Goal: Transaction & Acquisition: Purchase product/service

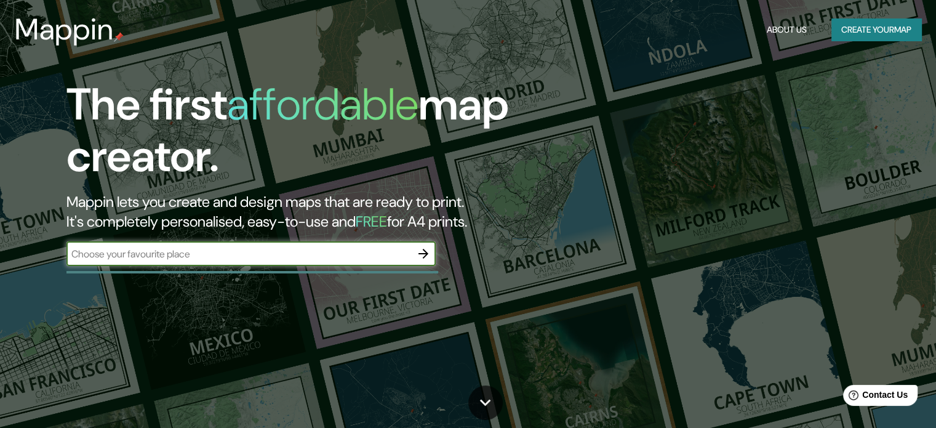
click at [325, 258] on input "text" at bounding box center [238, 254] width 345 height 14
type input "huancayo"
click at [419, 255] on icon "button" at bounding box center [423, 253] width 15 height 15
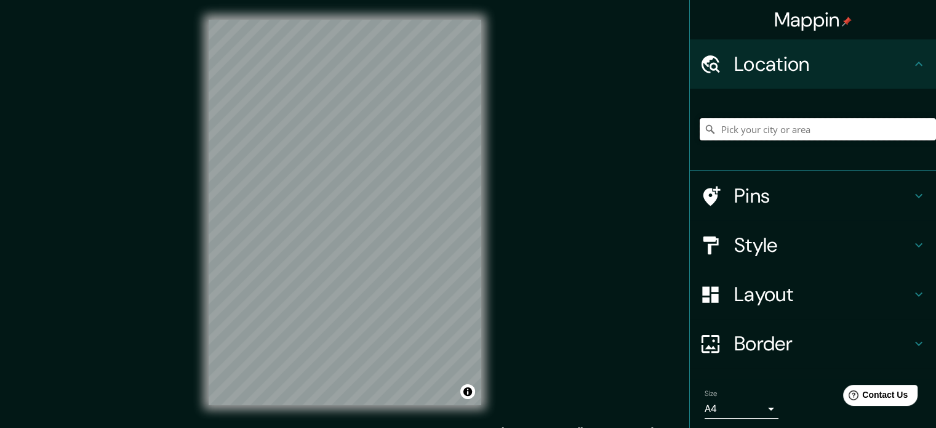
click at [887, 122] on input "Pick your city or area" at bounding box center [818, 129] width 236 height 22
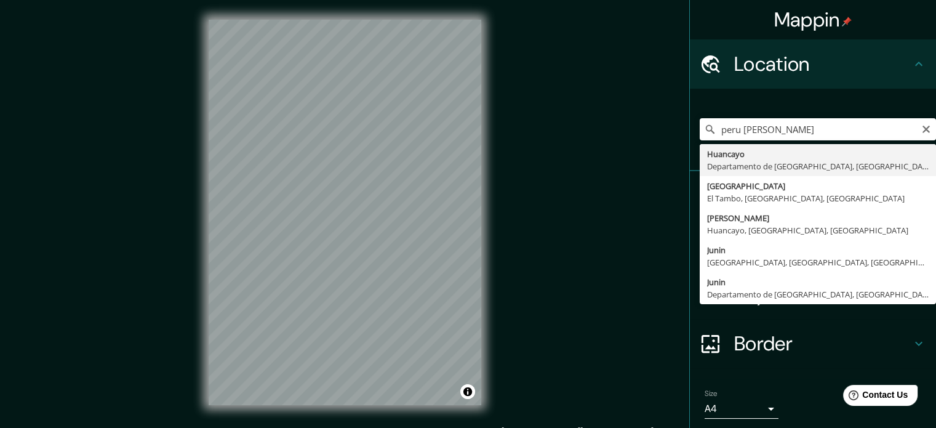
type input "Huancayo, [GEOGRAPHIC_DATA], [GEOGRAPHIC_DATA]"
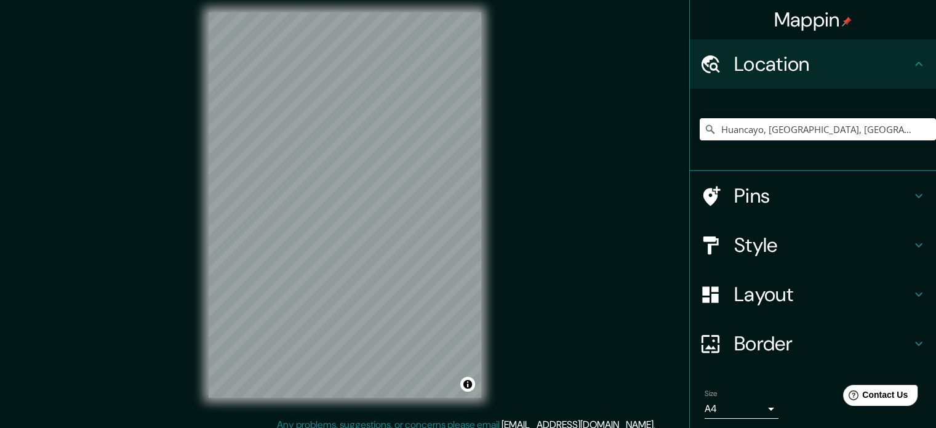
scroll to position [16, 0]
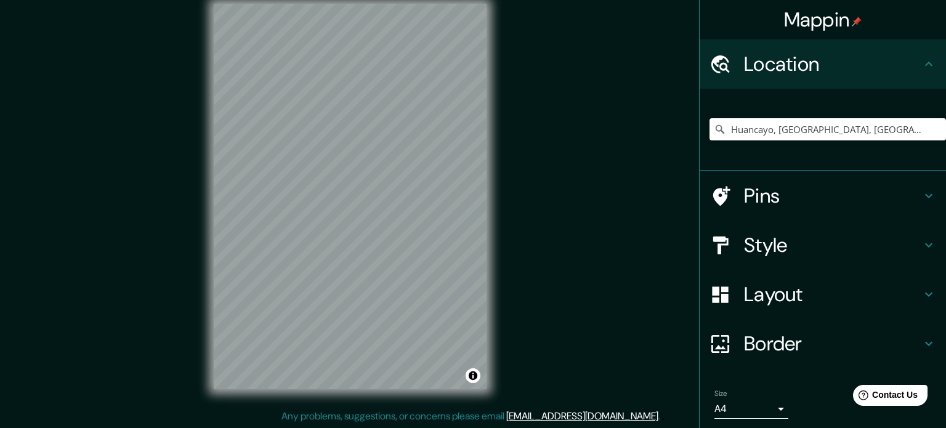
click at [768, 404] on body "Mappin Location [GEOGRAPHIC_DATA], [GEOGRAPHIC_DATA], [GEOGRAPHIC_DATA] Pins St…" at bounding box center [473, 198] width 946 height 428
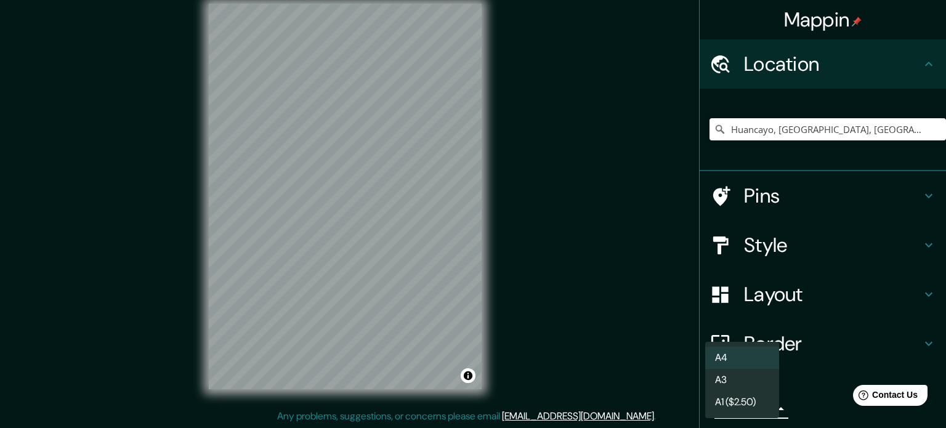
click at [747, 363] on li "A4" at bounding box center [742, 358] width 74 height 22
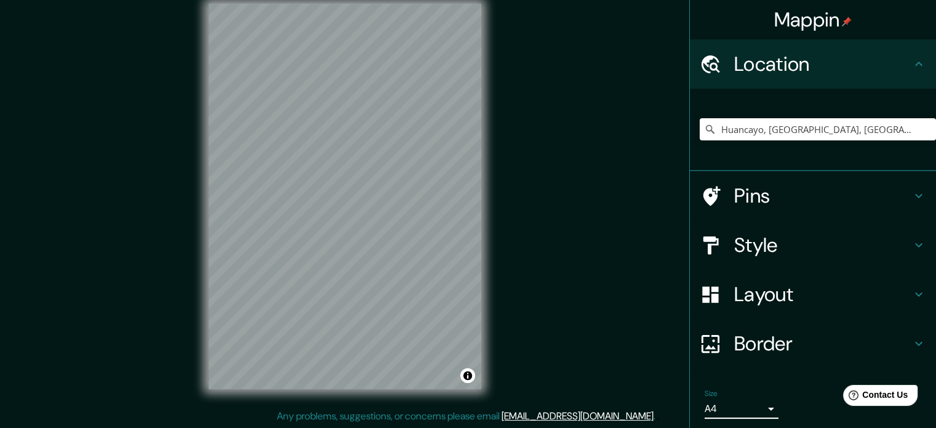
click at [753, 392] on div "Size A4 single" at bounding box center [742, 404] width 74 height 30
click at [751, 398] on div "Size A4 single" at bounding box center [742, 404] width 74 height 30
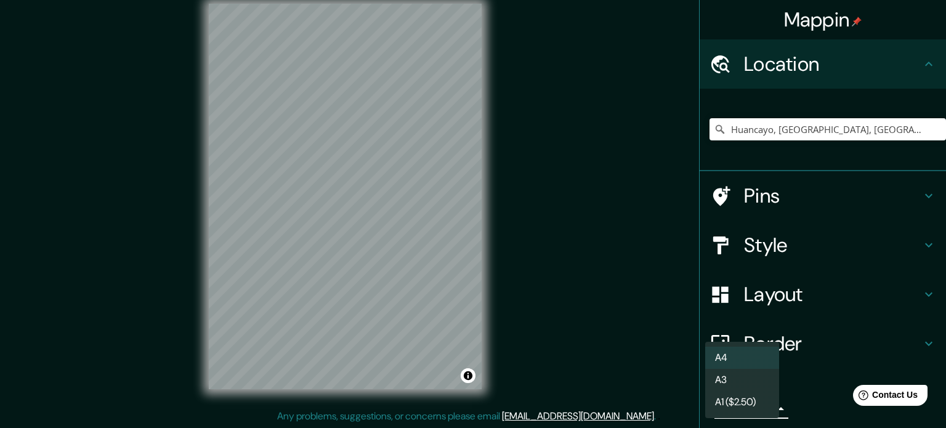
click at [749, 408] on body "Mappin Location [GEOGRAPHIC_DATA], [GEOGRAPHIC_DATA], [GEOGRAPHIC_DATA] Pins St…" at bounding box center [473, 198] width 946 height 428
click at [756, 379] on li "A3" at bounding box center [742, 380] width 74 height 22
click at [760, 403] on body "Mappin Location [GEOGRAPHIC_DATA], [GEOGRAPHIC_DATA], [GEOGRAPHIC_DATA] Pins St…" at bounding box center [473, 198] width 946 height 428
click at [755, 356] on li "A4" at bounding box center [742, 358] width 74 height 22
click at [752, 408] on body "Mappin Location [GEOGRAPHIC_DATA], [GEOGRAPHIC_DATA], [GEOGRAPHIC_DATA] Pins St…" at bounding box center [473, 198] width 946 height 428
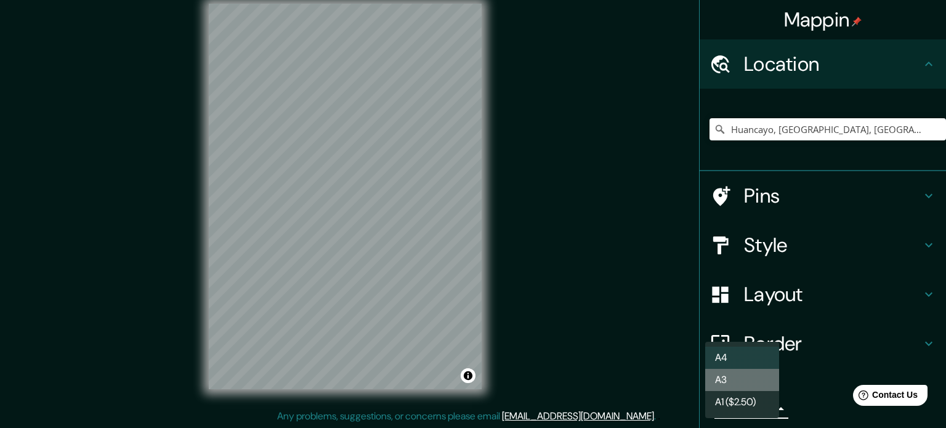
click at [751, 386] on li "A3" at bounding box center [742, 380] width 74 height 22
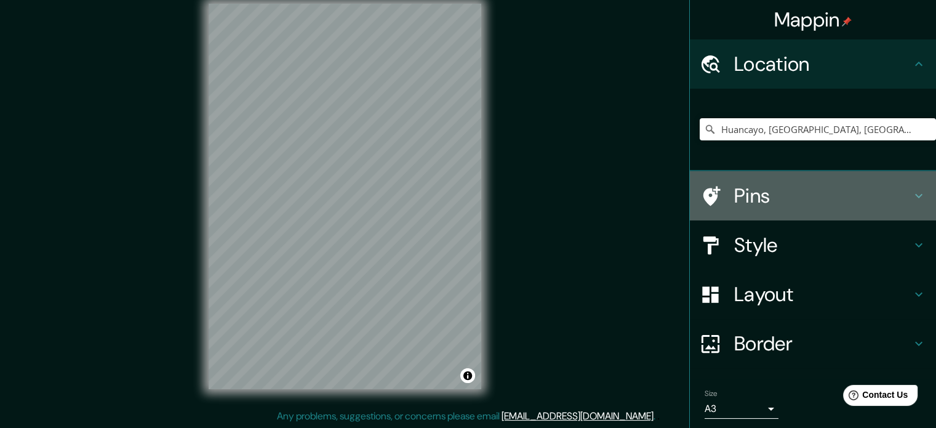
click at [768, 206] on h4 "Pins" at bounding box center [822, 195] width 177 height 25
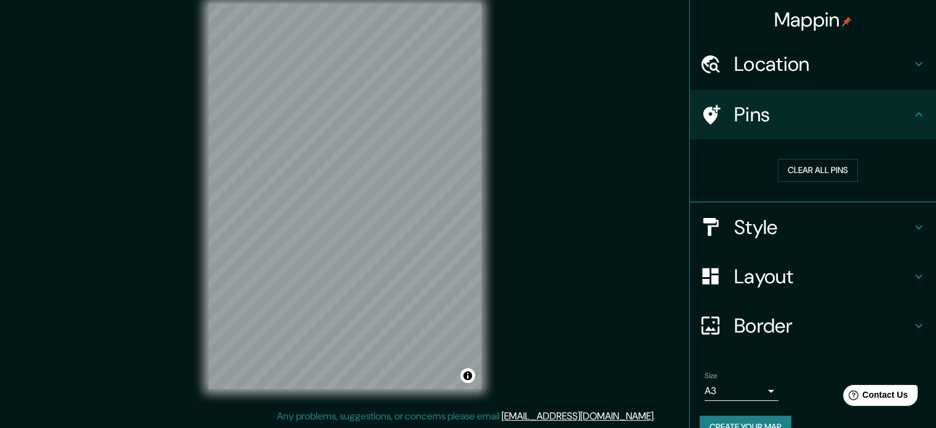
click at [778, 230] on h4 "Style" at bounding box center [822, 227] width 177 height 25
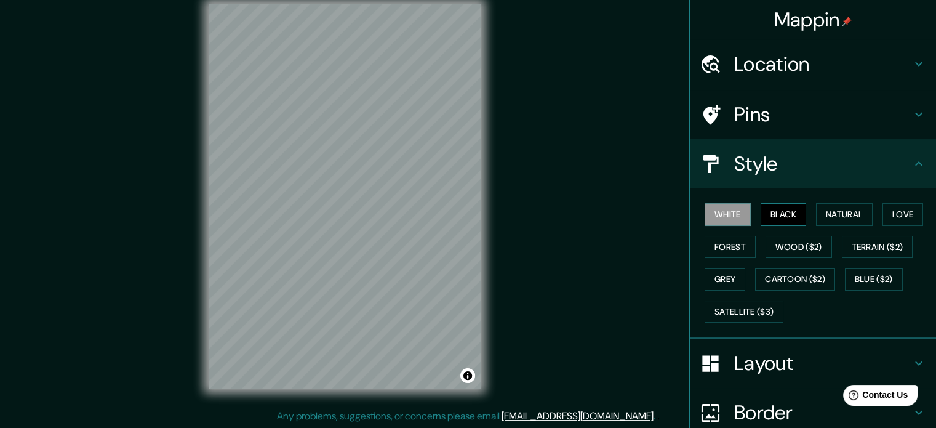
click at [773, 219] on button "Black" at bounding box center [784, 214] width 46 height 23
click at [777, 238] on button "Wood ($2)" at bounding box center [799, 247] width 66 height 23
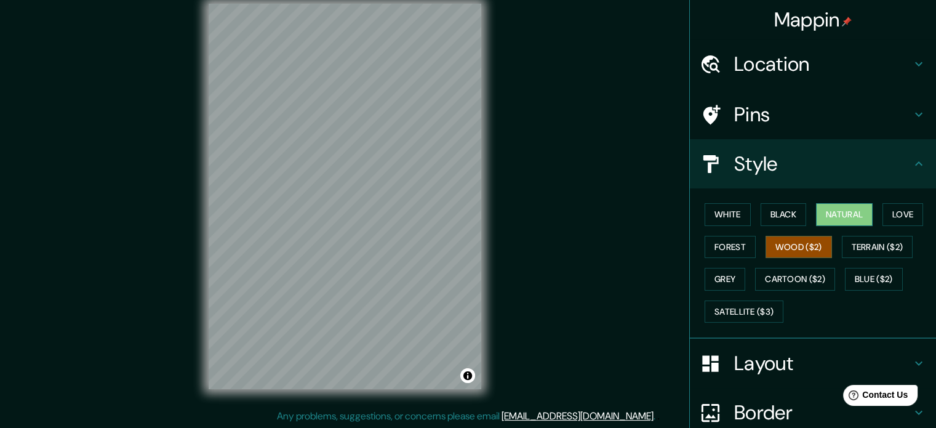
click at [829, 223] on button "Natural" at bounding box center [844, 214] width 57 height 23
click at [897, 216] on button "Love" at bounding box center [903, 214] width 41 height 23
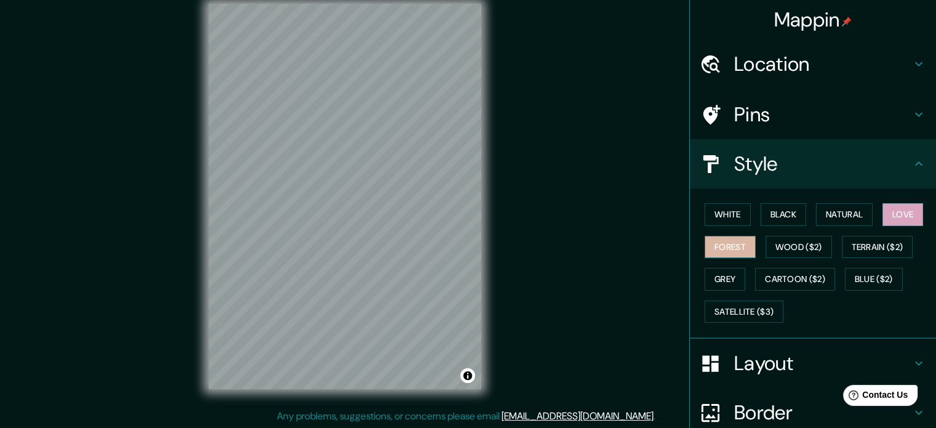
click at [729, 248] on button "Forest" at bounding box center [730, 247] width 51 height 23
click at [885, 217] on button "Love" at bounding box center [903, 214] width 41 height 23
click at [826, 211] on button "Natural" at bounding box center [844, 214] width 57 height 23
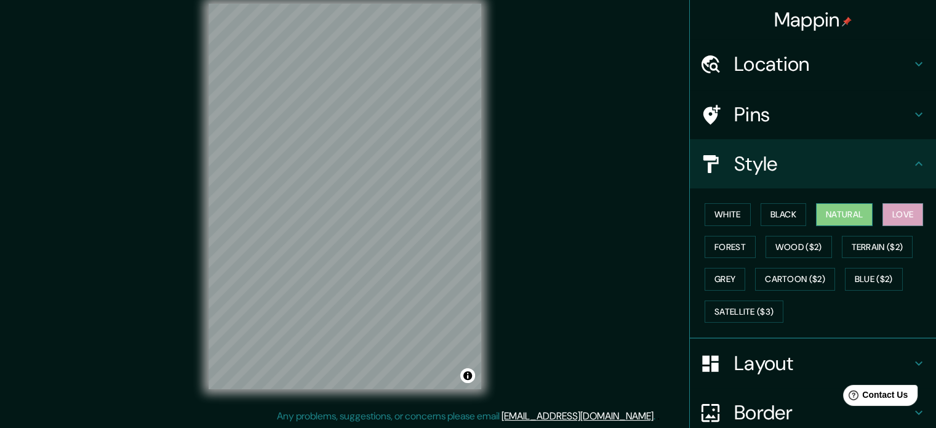
click at [826, 211] on button "Natural" at bounding box center [844, 214] width 57 height 23
click at [356, 283] on div at bounding box center [357, 285] width 10 height 10
click at [355, 265] on div at bounding box center [357, 264] width 10 height 10
click at [355, 284] on div at bounding box center [358, 285] width 10 height 10
click at [359, 283] on div at bounding box center [358, 285] width 10 height 10
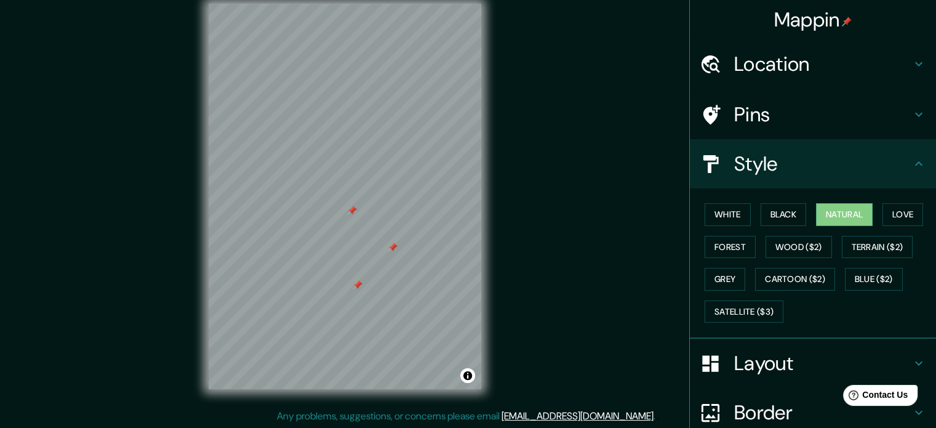
click at [360, 286] on div at bounding box center [358, 285] width 10 height 10
click at [394, 251] on div at bounding box center [393, 248] width 10 height 10
click at [354, 214] on div at bounding box center [352, 211] width 10 height 10
click at [420, 229] on div at bounding box center [422, 225] width 10 height 10
click at [422, 227] on div at bounding box center [425, 225] width 10 height 10
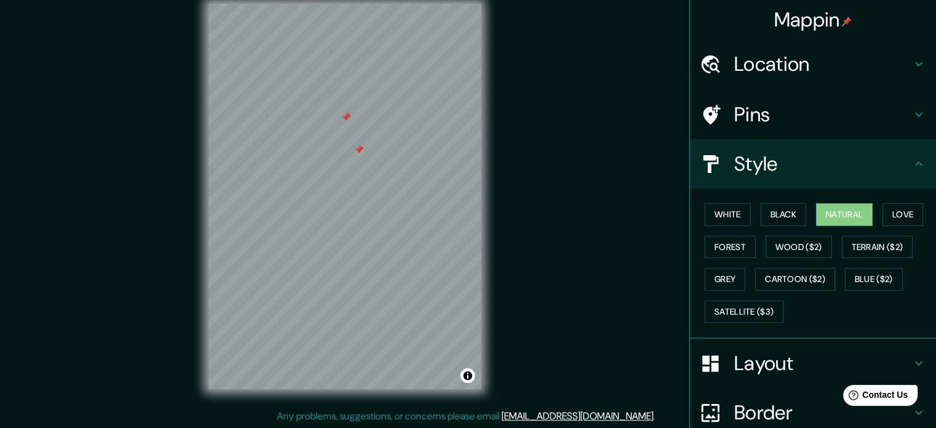
click at [357, 148] on div at bounding box center [359, 150] width 10 height 10
click at [344, 120] on div at bounding box center [346, 117] width 10 height 10
click at [431, 140] on div at bounding box center [435, 139] width 10 height 10
click at [838, 360] on h4 "Layout" at bounding box center [822, 363] width 177 height 25
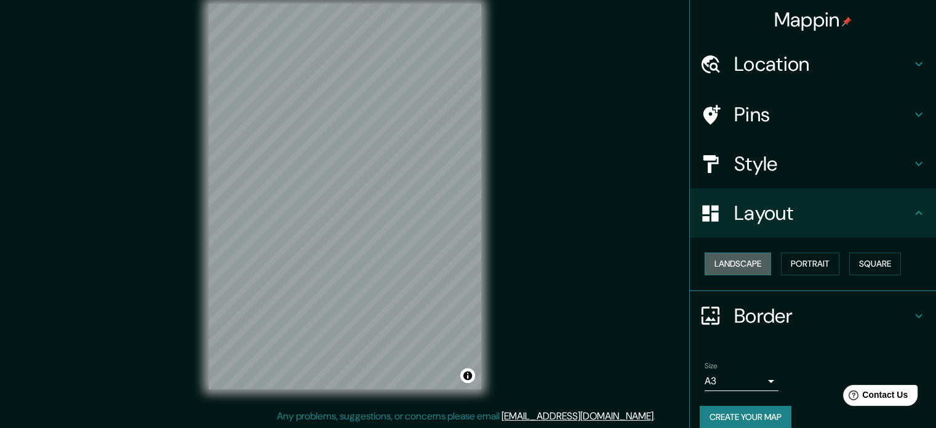
click at [746, 264] on button "Landscape" at bounding box center [738, 263] width 66 height 23
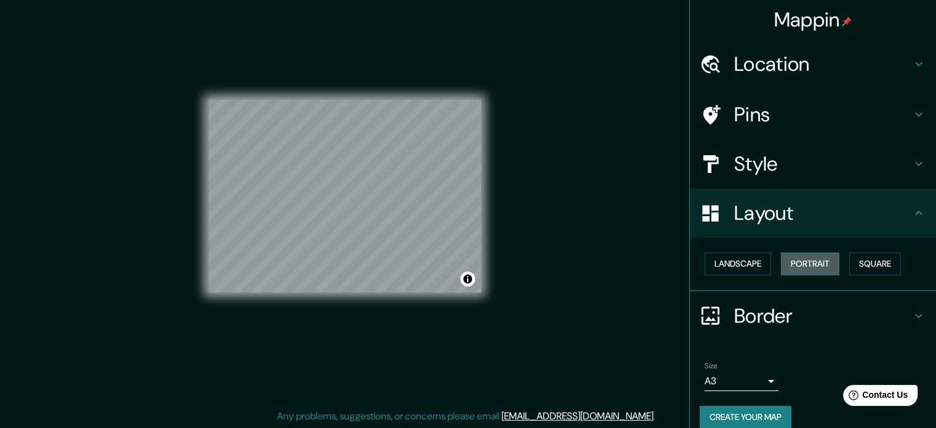
click at [803, 262] on button "Portrait" at bounding box center [810, 263] width 58 height 23
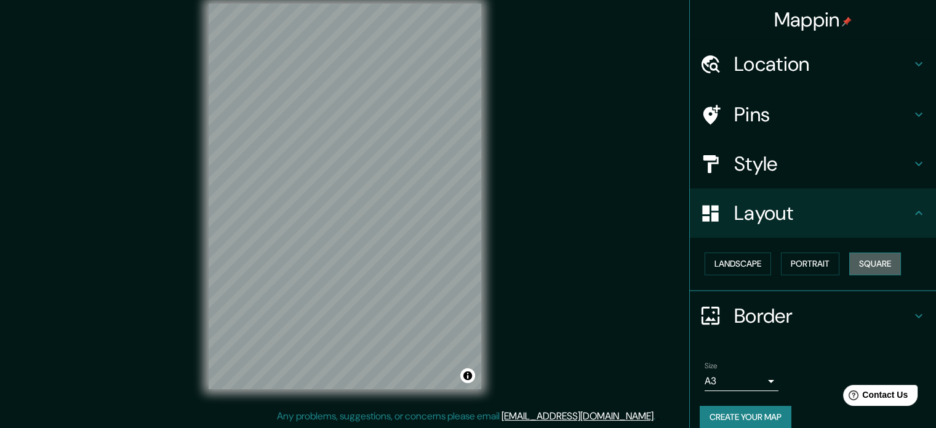
click at [864, 267] on button "Square" at bounding box center [876, 263] width 52 height 23
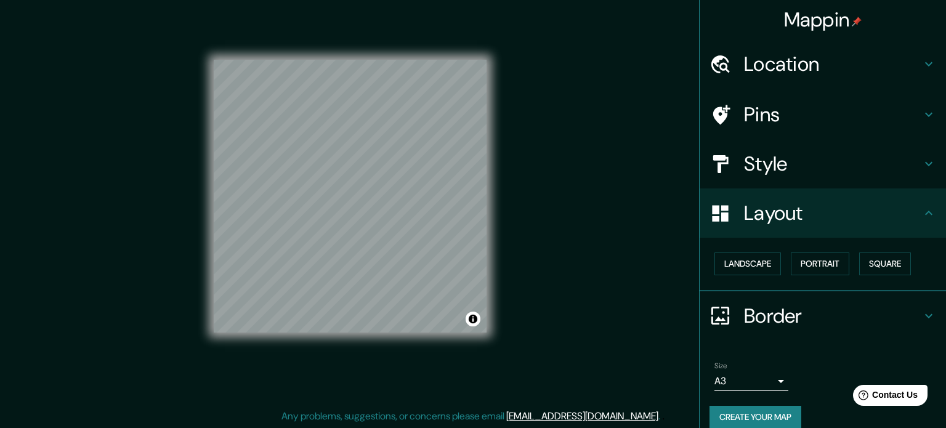
click at [756, 388] on body "Mappin Location [GEOGRAPHIC_DATA], [GEOGRAPHIC_DATA], [GEOGRAPHIC_DATA] Pins St…" at bounding box center [473, 198] width 946 height 428
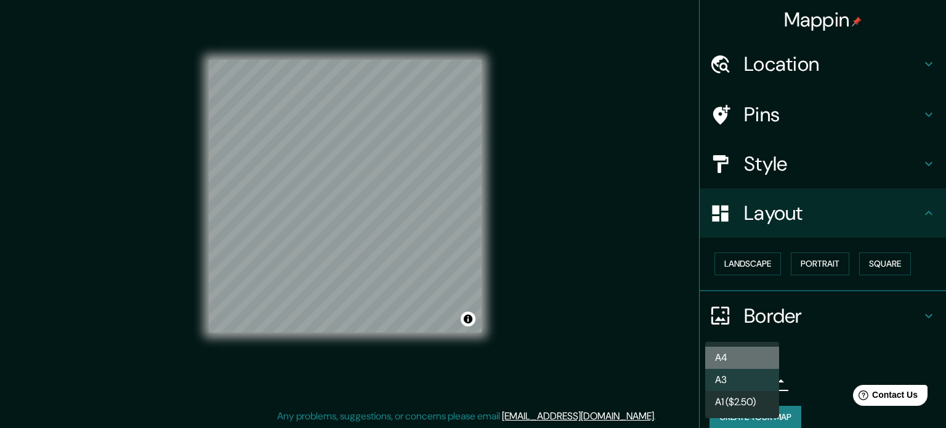
click at [747, 357] on li "A4" at bounding box center [742, 358] width 74 height 22
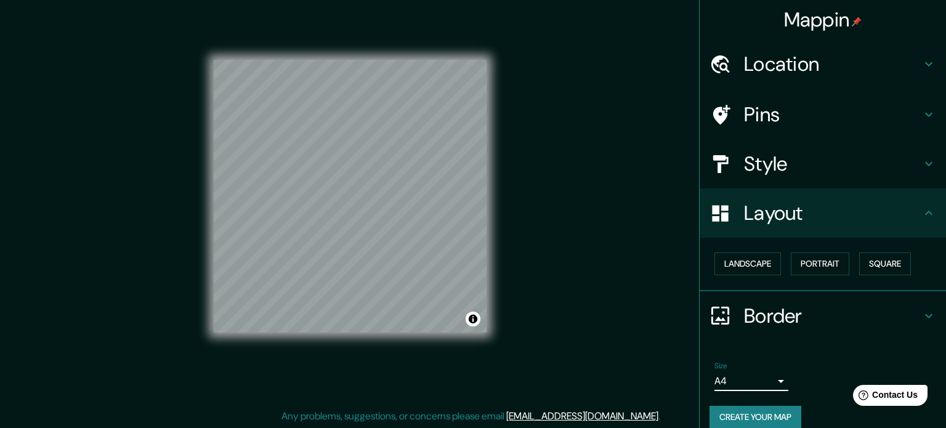
click at [750, 369] on body "Mappin Location [GEOGRAPHIC_DATA], [GEOGRAPHIC_DATA], [GEOGRAPHIC_DATA] Pins St…" at bounding box center [473, 198] width 946 height 428
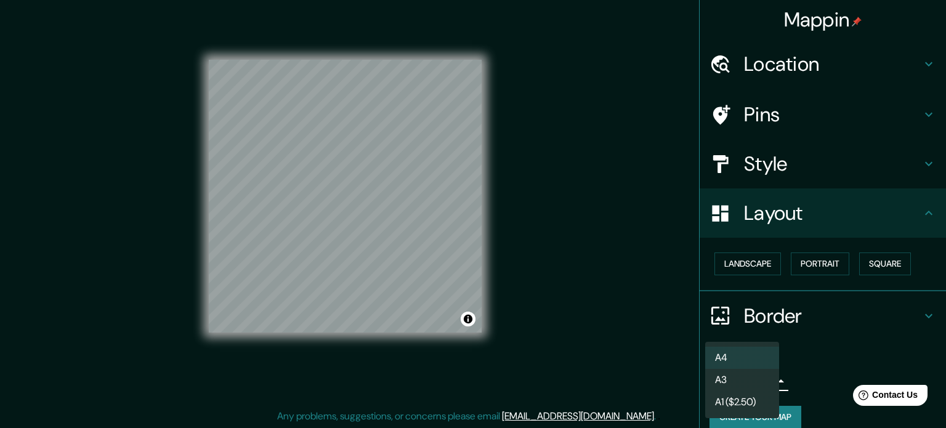
click at [749, 371] on li "A3" at bounding box center [742, 380] width 74 height 22
type input "a4"
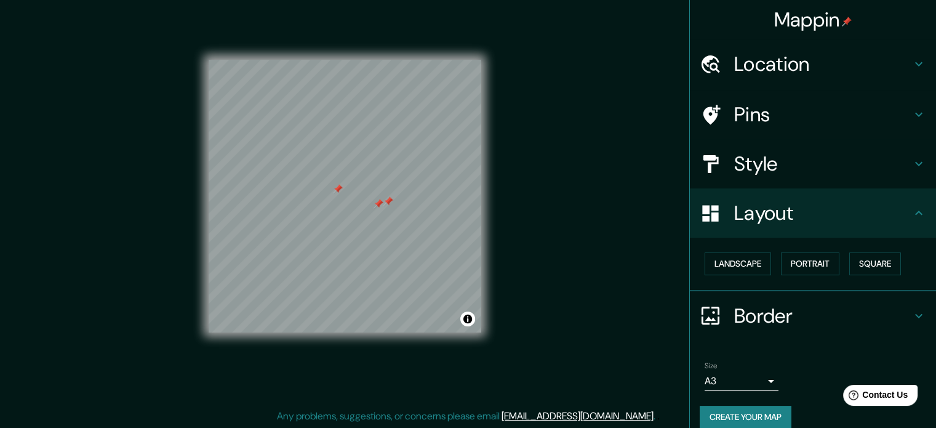
click at [380, 207] on div at bounding box center [379, 204] width 10 height 10
click at [389, 204] on div at bounding box center [389, 201] width 10 height 10
click at [336, 193] on div at bounding box center [338, 189] width 10 height 10
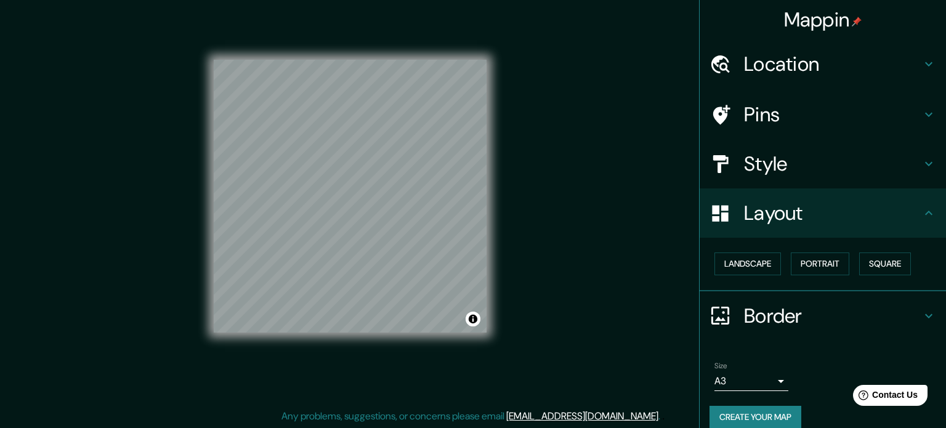
click at [731, 374] on body "Mappin Location [GEOGRAPHIC_DATA], [GEOGRAPHIC_DATA], [GEOGRAPHIC_DATA] Pins St…" at bounding box center [473, 198] width 946 height 428
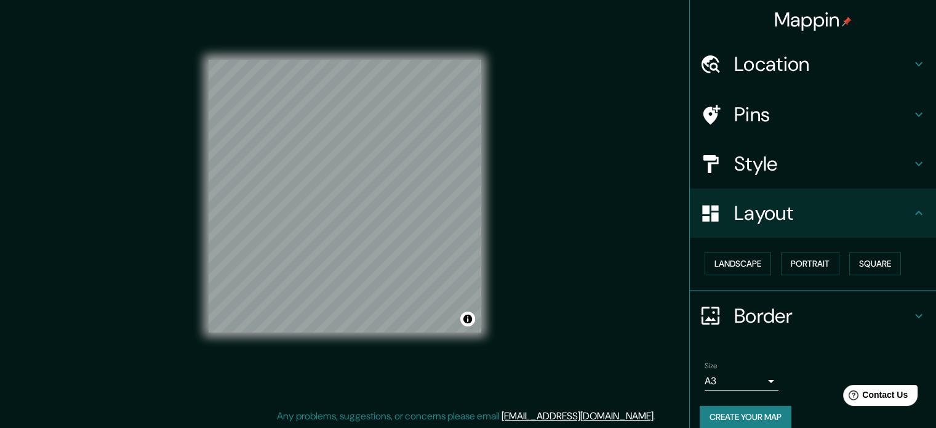
click at [739, 317] on h4 "Border" at bounding box center [822, 316] width 177 height 25
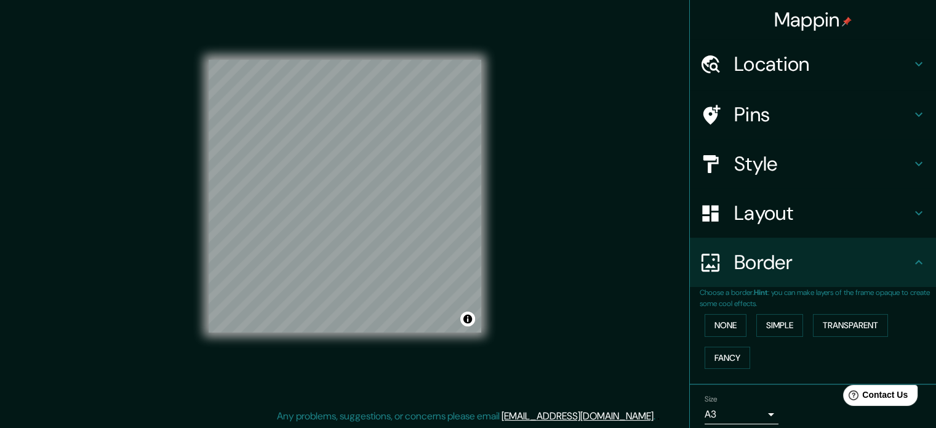
drag, startPoint x: 738, startPoint y: 292, endPoint x: 739, endPoint y: 280, distance: 12.4
click at [738, 289] on p "Choose a border. Hint : you can make layers of the frame opaque to create some …" at bounding box center [818, 298] width 236 height 22
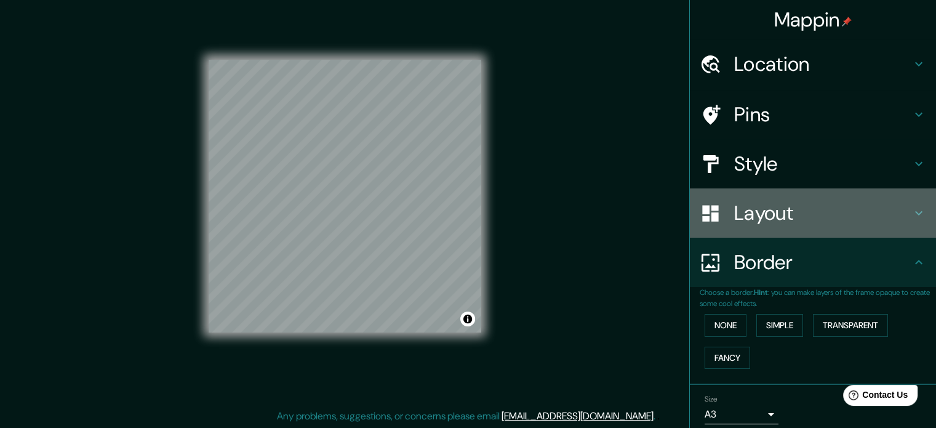
click at [766, 218] on h4 "Layout" at bounding box center [822, 213] width 177 height 25
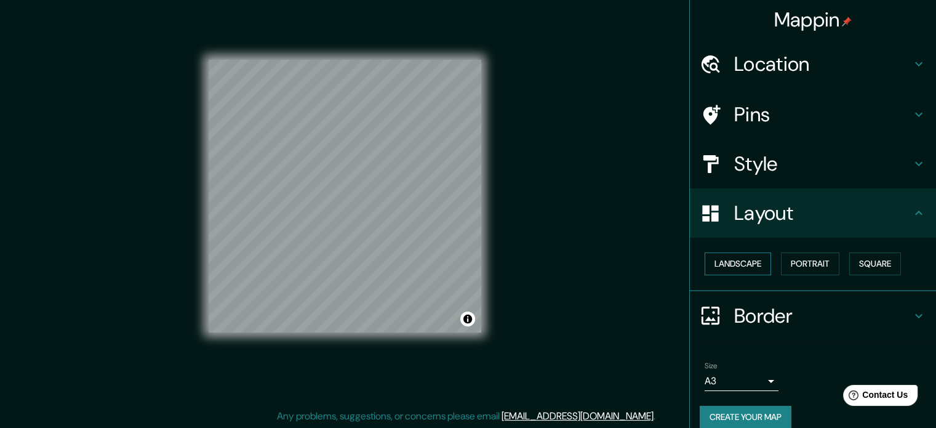
click at [739, 258] on button "Landscape" at bounding box center [738, 263] width 66 height 23
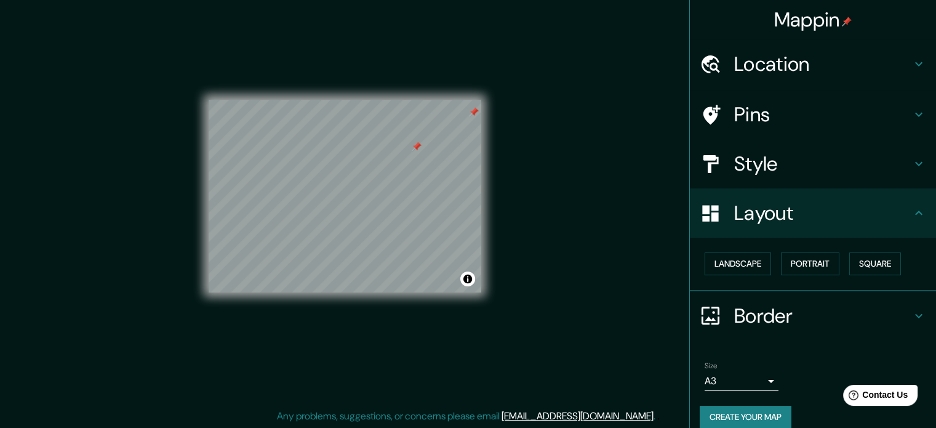
click at [419, 150] on div at bounding box center [417, 147] width 10 height 10
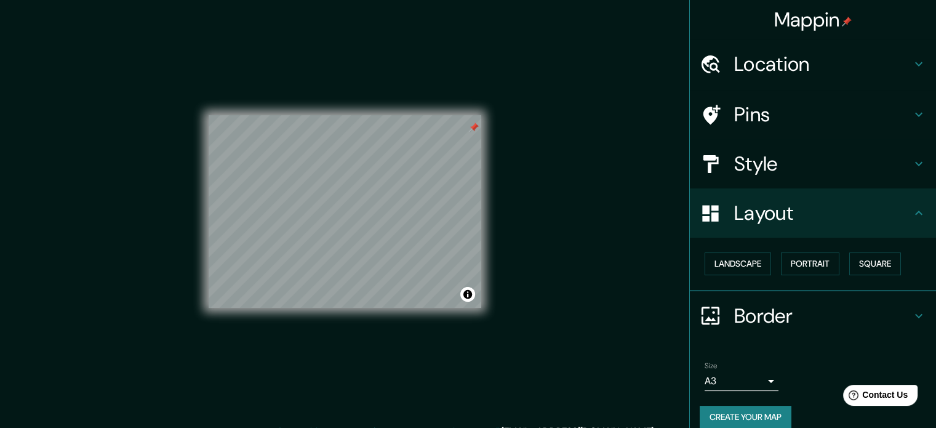
scroll to position [0, 0]
click at [795, 268] on button "Portrait" at bounding box center [810, 263] width 58 height 23
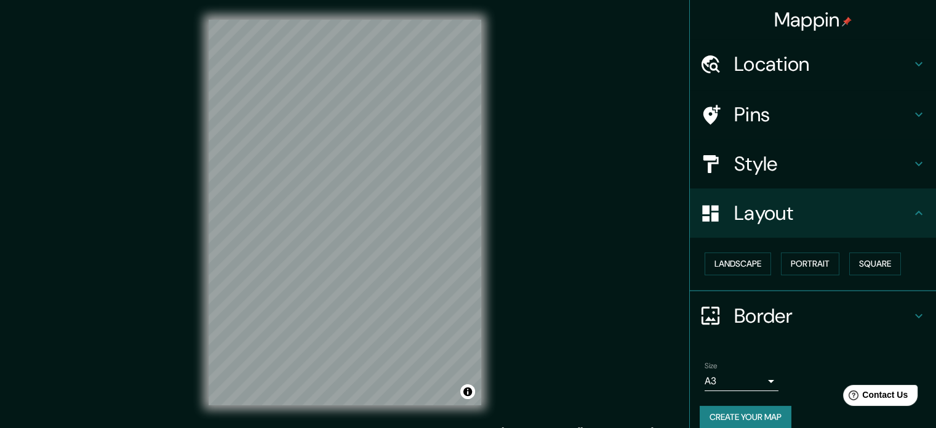
click at [874, 206] on h4 "Layout" at bounding box center [822, 213] width 177 height 25
click at [835, 159] on h4 "Style" at bounding box center [822, 163] width 177 height 25
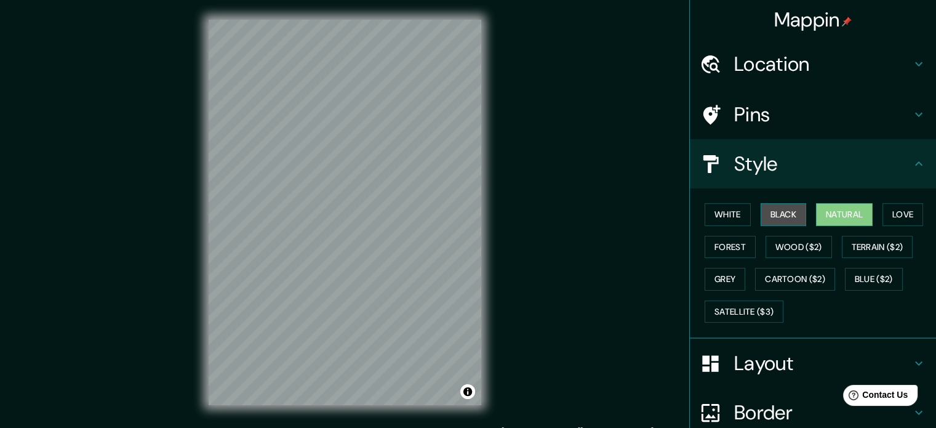
click at [766, 206] on button "Black" at bounding box center [784, 214] width 46 height 23
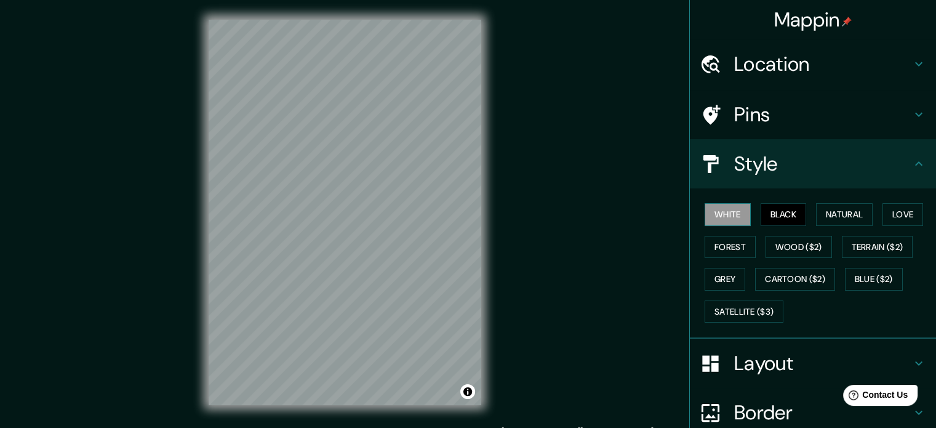
click at [723, 209] on button "White" at bounding box center [728, 214] width 46 height 23
click at [719, 241] on button "Forest" at bounding box center [730, 247] width 51 height 23
click at [794, 214] on button "Black" at bounding box center [784, 214] width 46 height 23
click at [842, 212] on button "Natural" at bounding box center [844, 214] width 57 height 23
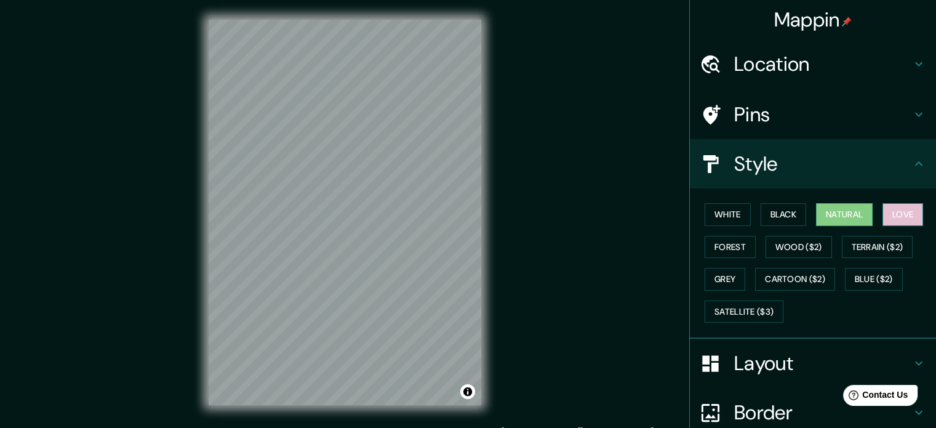
click at [890, 214] on button "Love" at bounding box center [903, 214] width 41 height 23
drag, startPoint x: 842, startPoint y: 206, endPoint x: 823, endPoint y: 148, distance: 61.7
click at [842, 206] on button "Natural" at bounding box center [844, 214] width 57 height 23
click at [812, 91] on div "Pins" at bounding box center [813, 114] width 246 height 49
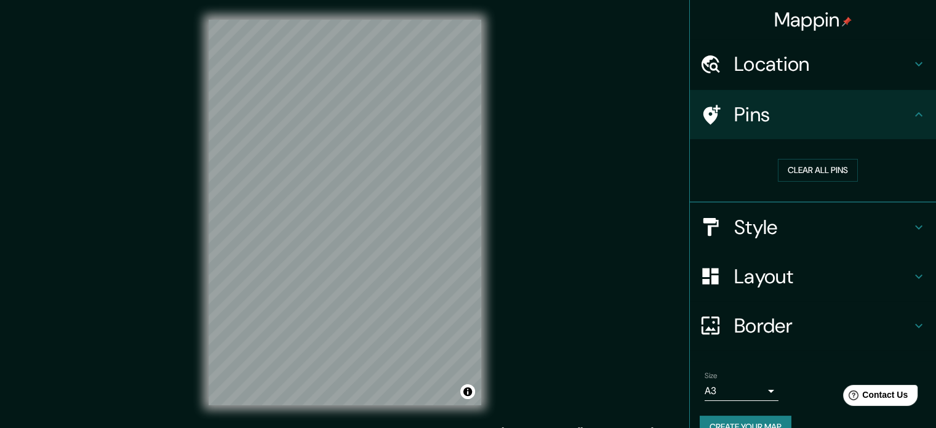
click at [807, 71] on h4 "Location" at bounding box center [822, 64] width 177 height 25
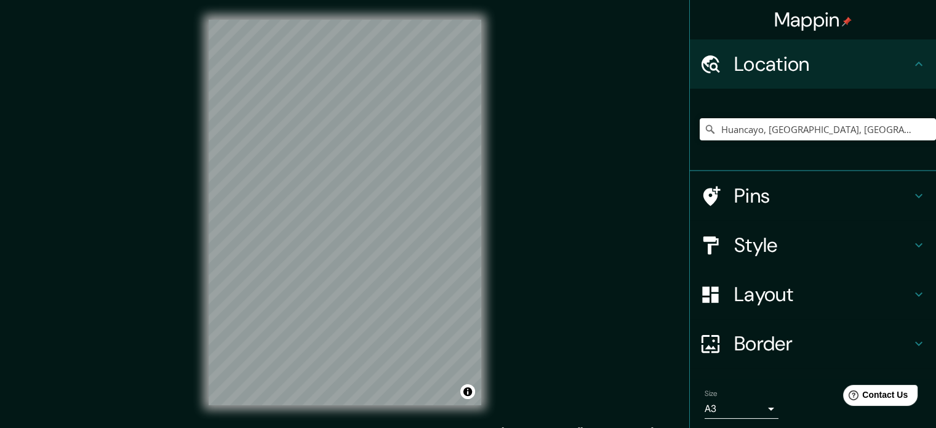
click at [762, 331] on h4 "Border" at bounding box center [822, 343] width 177 height 25
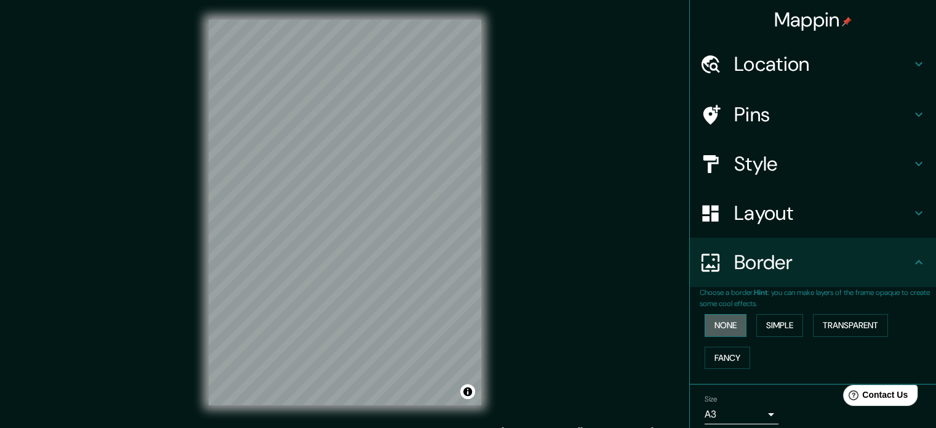
click at [733, 324] on button "None" at bounding box center [726, 325] width 42 height 23
click at [765, 326] on button "Simple" at bounding box center [780, 325] width 47 height 23
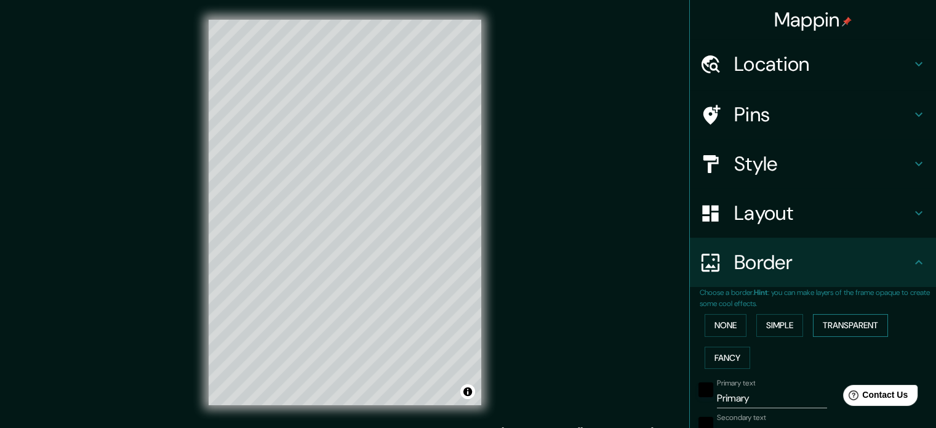
click at [832, 332] on button "Transparent" at bounding box center [850, 325] width 75 height 23
click at [726, 360] on button "Fancy" at bounding box center [728, 358] width 46 height 23
click at [829, 333] on button "Transparent" at bounding box center [850, 325] width 75 height 23
click at [762, 400] on input "Primary" at bounding box center [772, 398] width 110 height 20
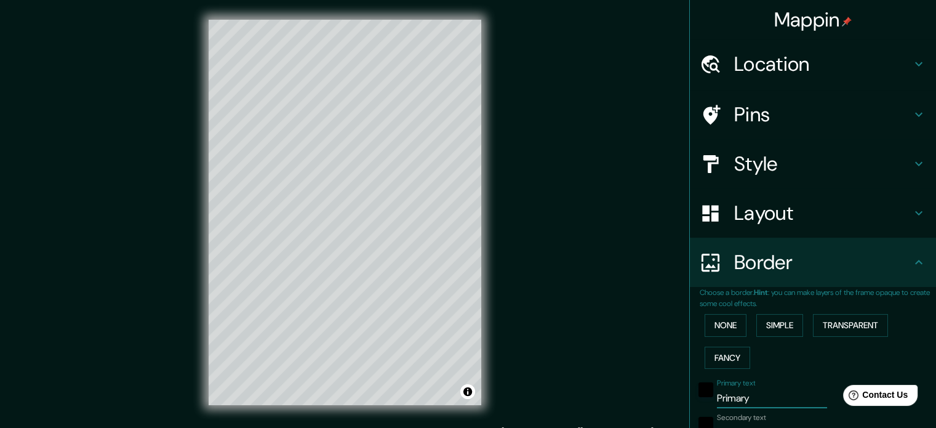
click at [762, 400] on input "Primary" at bounding box center [772, 398] width 110 height 20
type input "A"
type input "213"
type input "35"
type input "AN"
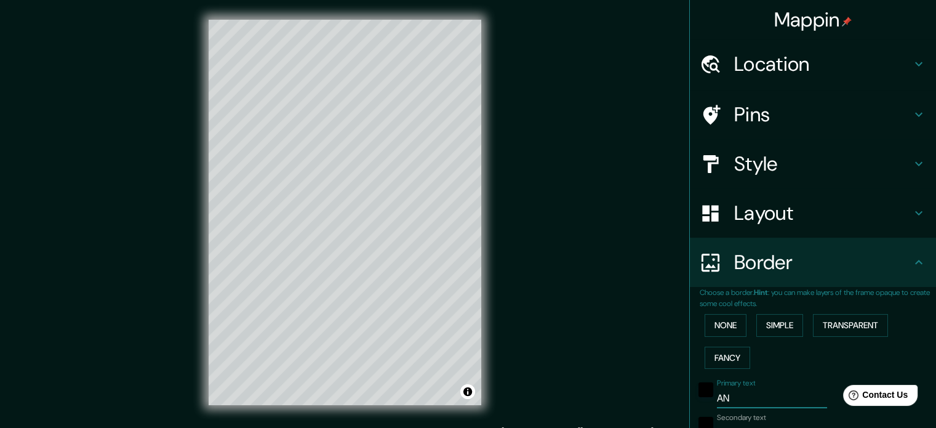
type input "213"
type input "35"
type input "[PERSON_NAME]"
type input "213"
type input "35"
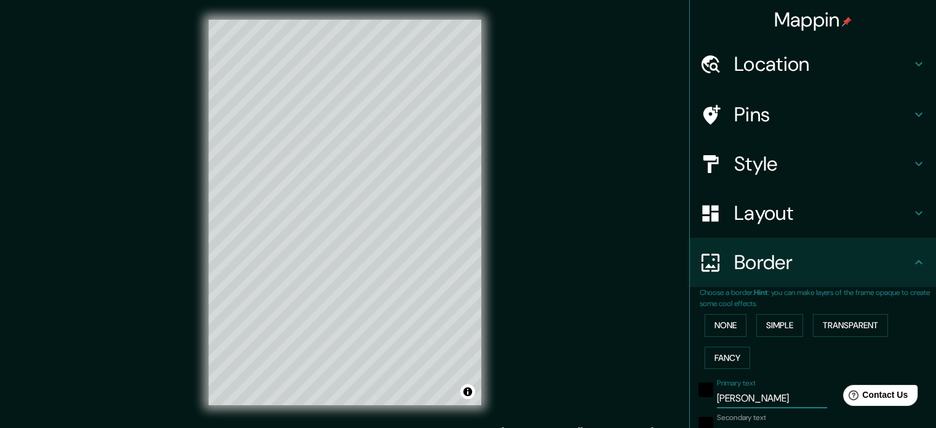
type input "AN"
type input "213"
type input "35"
type input "A"
type input "213"
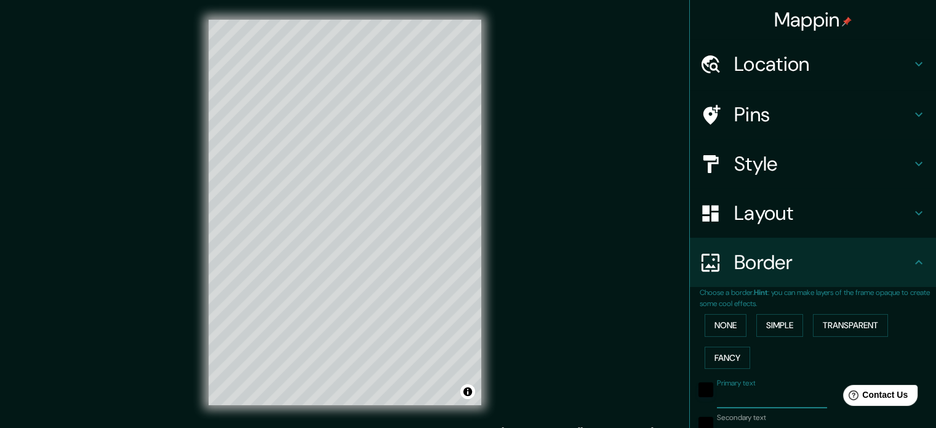
type input "35"
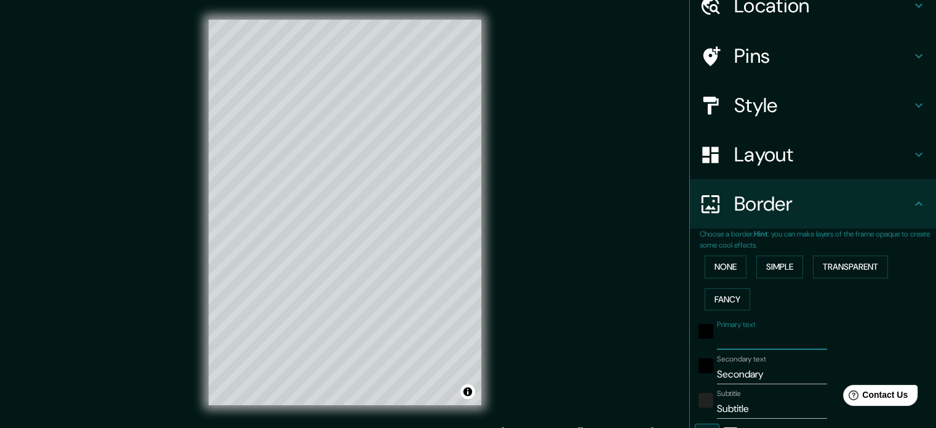
scroll to position [62, 0]
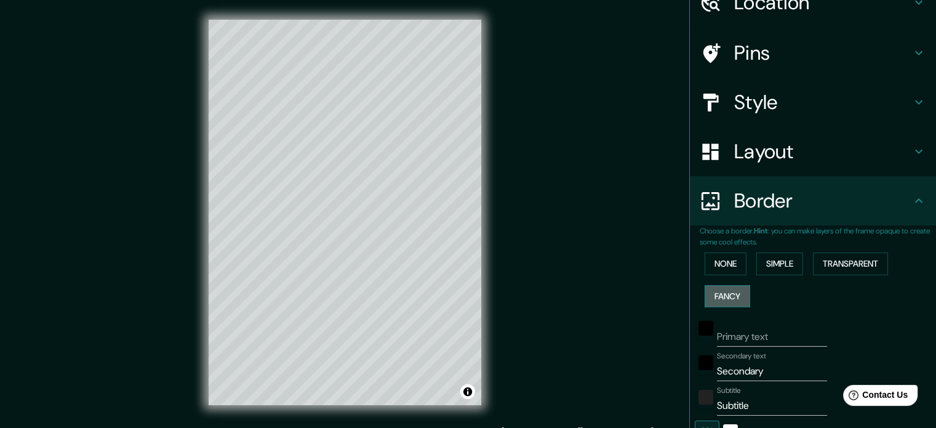
click at [705, 296] on button "Fancy" at bounding box center [728, 296] width 46 height 23
click at [726, 273] on button "None" at bounding box center [726, 263] width 42 height 23
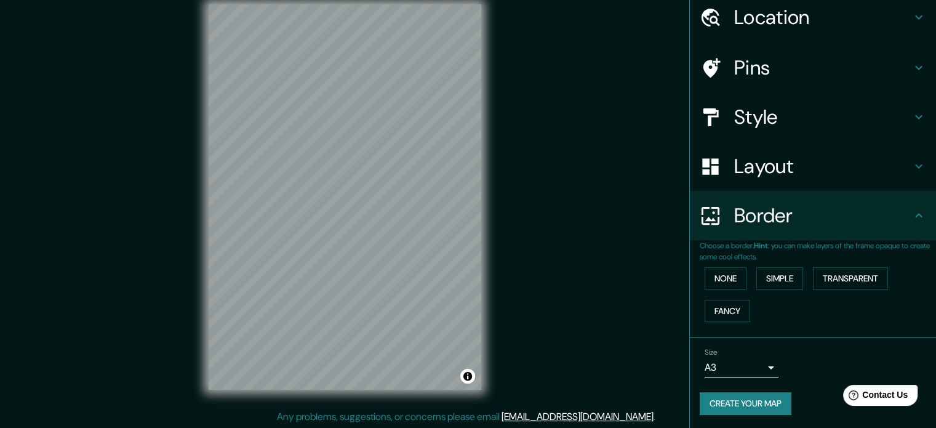
scroll to position [16, 0]
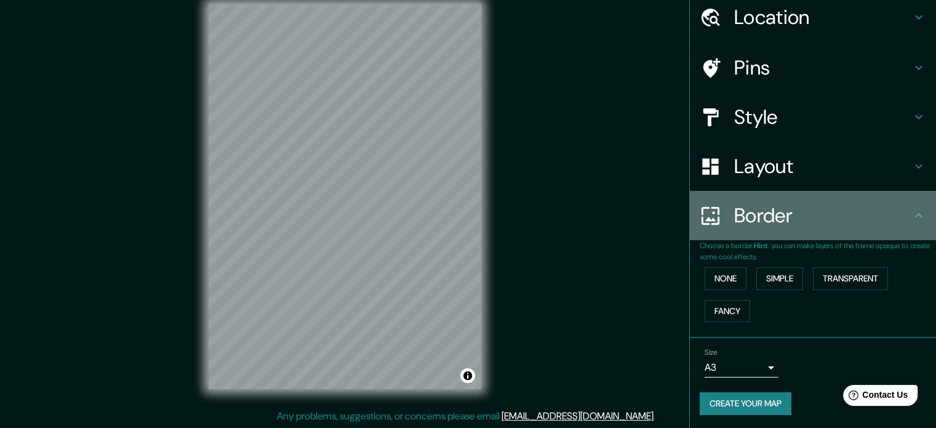
click at [825, 227] on div "Border" at bounding box center [813, 215] width 246 height 49
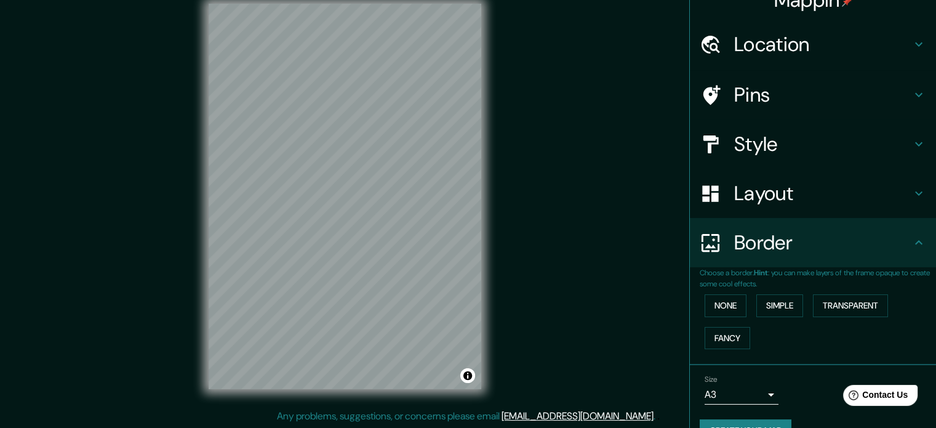
scroll to position [47, 0]
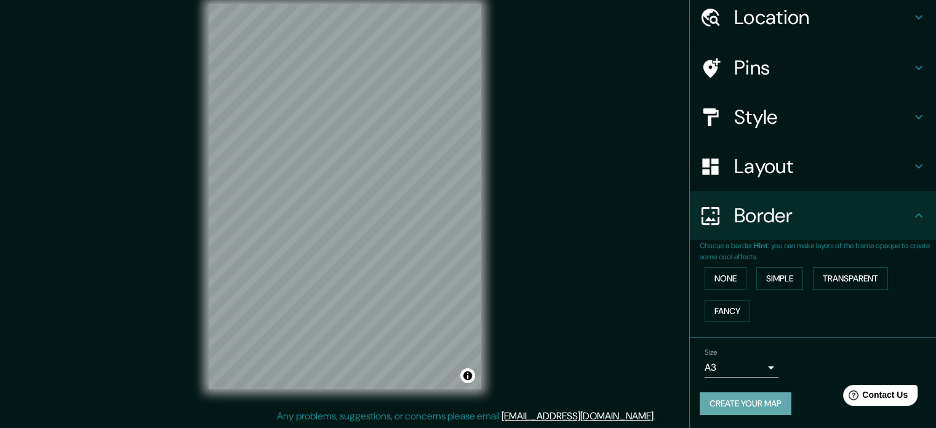
click at [753, 400] on button "Create your map" at bounding box center [746, 403] width 92 height 23
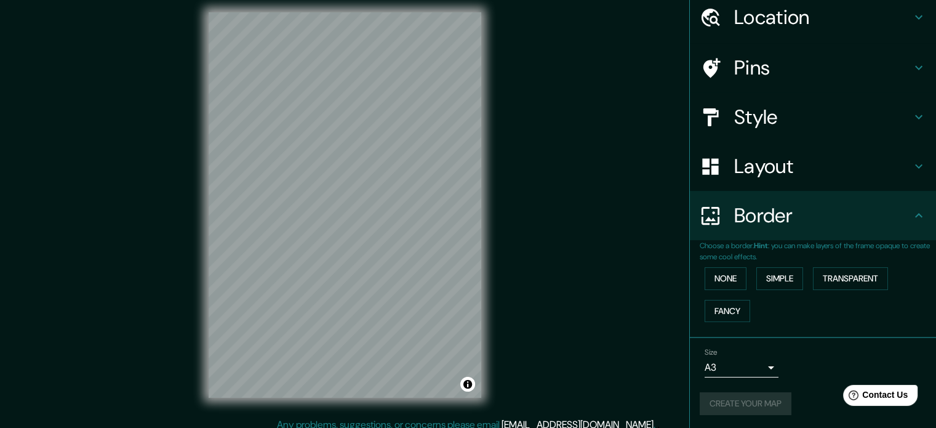
scroll to position [16, 0]
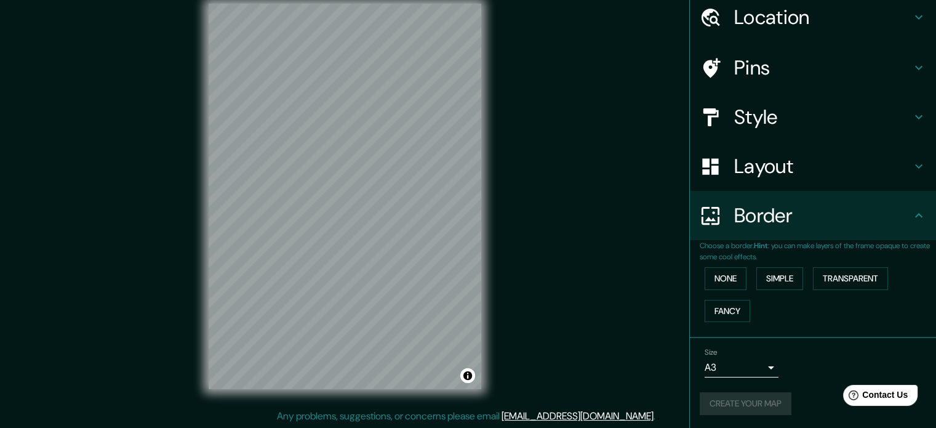
click at [752, 401] on div "Create your map" at bounding box center [813, 403] width 227 height 23
click at [752, 401] on button "Create your map" at bounding box center [746, 403] width 92 height 23
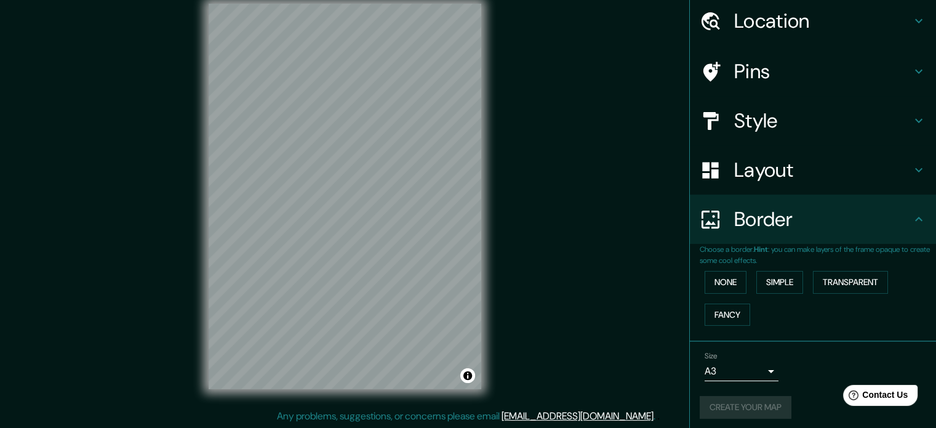
scroll to position [47, 0]
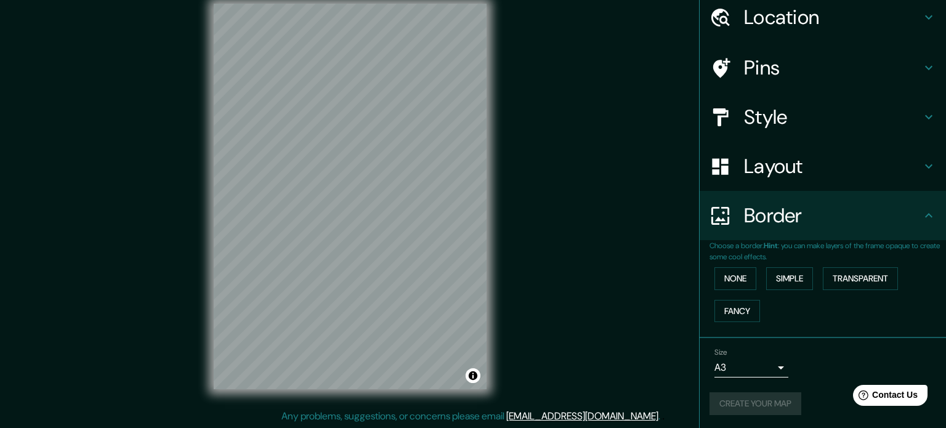
click at [746, 364] on body "Mappin Location [GEOGRAPHIC_DATA], [GEOGRAPHIC_DATA], [GEOGRAPHIC_DATA] Pins St…" at bounding box center [473, 198] width 946 height 428
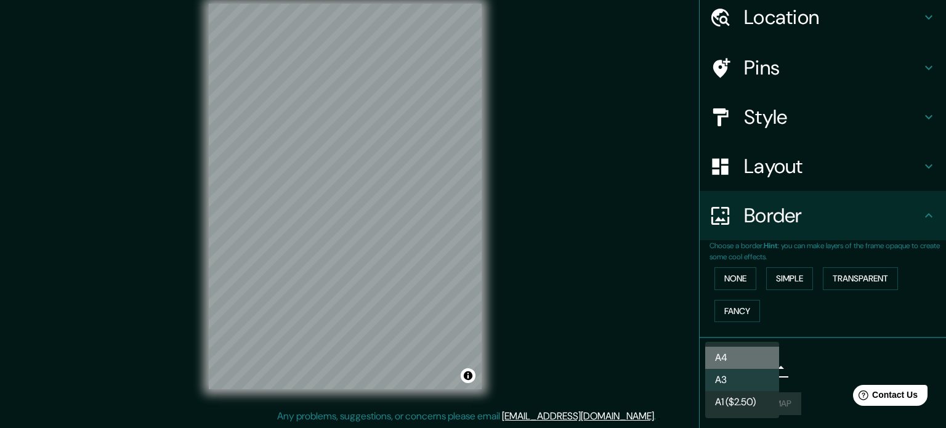
click at [745, 359] on li "A4" at bounding box center [742, 358] width 74 height 22
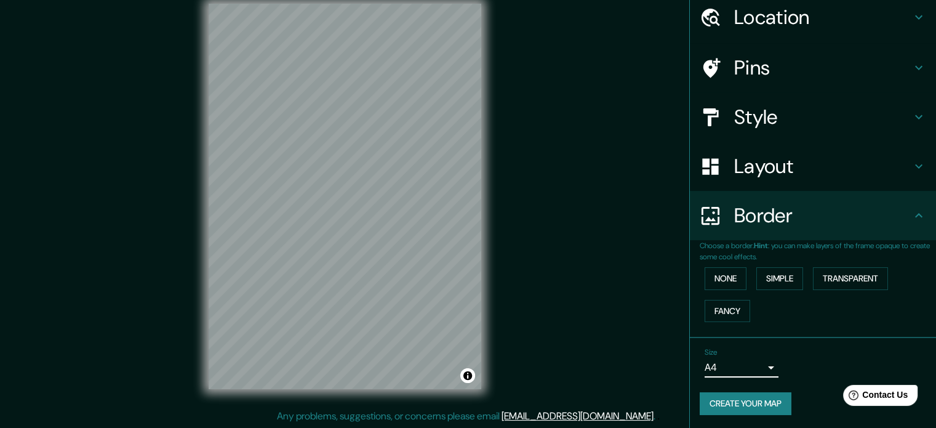
click at [764, 411] on button "Create your map" at bounding box center [746, 403] width 92 height 23
click at [764, 411] on div "Create your map" at bounding box center [813, 403] width 227 height 23
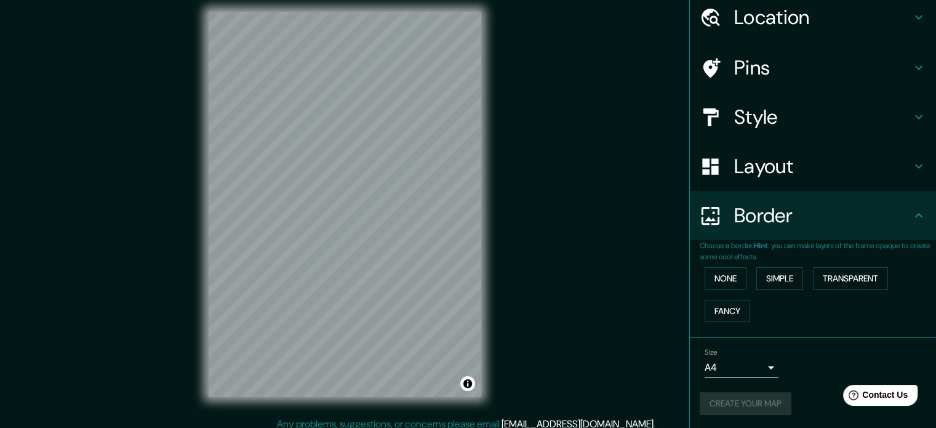
scroll to position [0, 0]
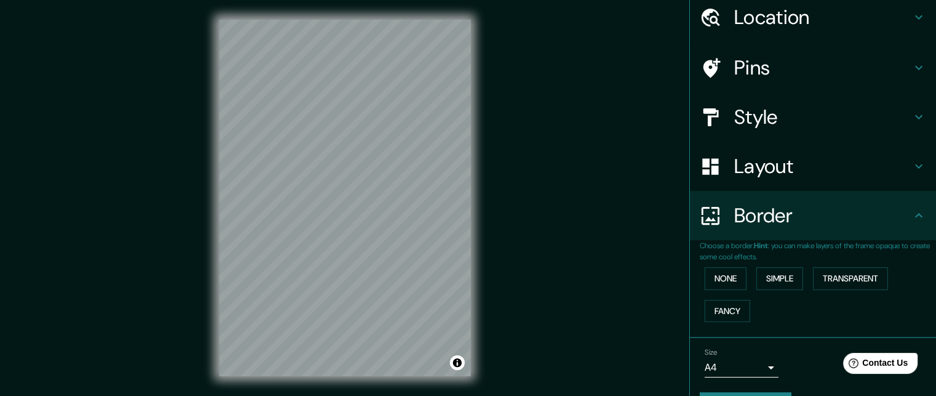
click at [746, 105] on h4 "Style" at bounding box center [822, 117] width 177 height 25
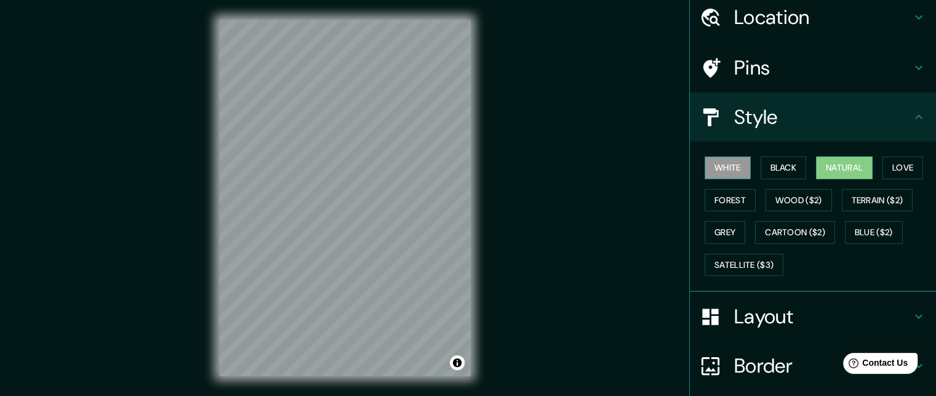
click at [725, 164] on button "White" at bounding box center [728, 167] width 46 height 23
click at [765, 167] on button "Black" at bounding box center [784, 167] width 46 height 23
click at [829, 167] on button "Natural" at bounding box center [844, 167] width 57 height 23
click at [909, 167] on button "Love" at bounding box center [903, 167] width 41 height 23
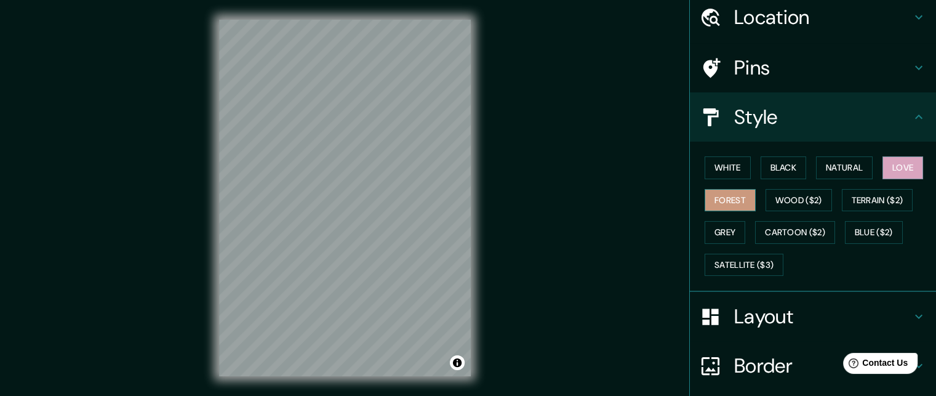
click at [738, 199] on button "Forest" at bounding box center [730, 200] width 51 height 23
click at [888, 167] on button "Love" at bounding box center [903, 167] width 41 height 23
click at [726, 195] on button "Forest" at bounding box center [730, 200] width 51 height 23
click at [719, 221] on button "Grey" at bounding box center [725, 232] width 41 height 23
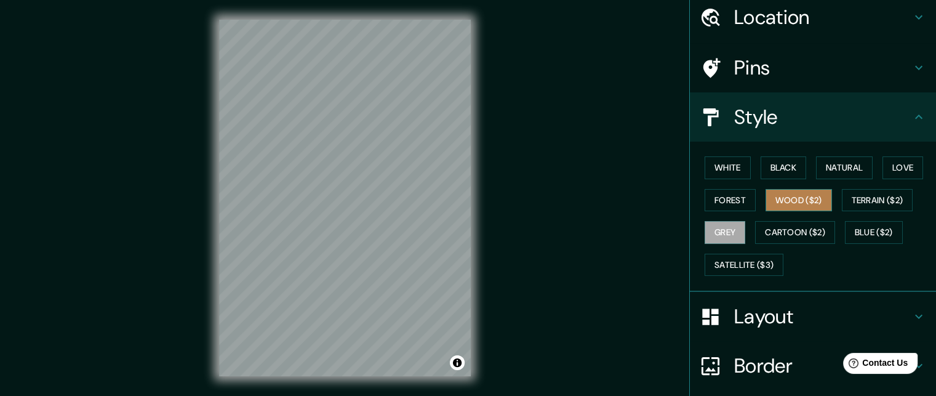
click at [792, 199] on button "Wood ($2)" at bounding box center [799, 200] width 66 height 23
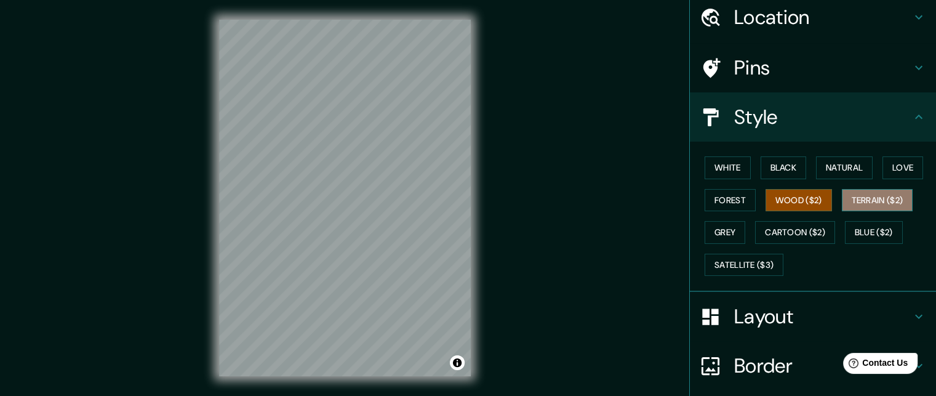
click at [863, 201] on button "Terrain ($2)" at bounding box center [877, 200] width 71 height 23
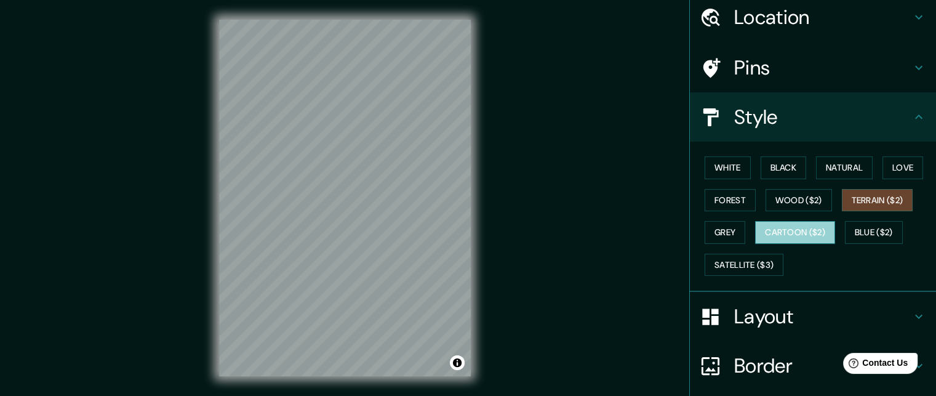
click at [806, 225] on button "Cartoon ($2)" at bounding box center [795, 232] width 80 height 23
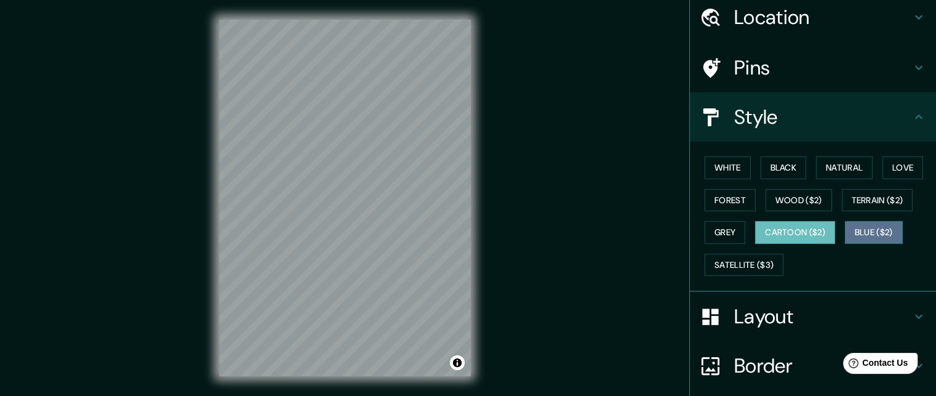
click at [857, 227] on button "Blue ($2)" at bounding box center [874, 232] width 58 height 23
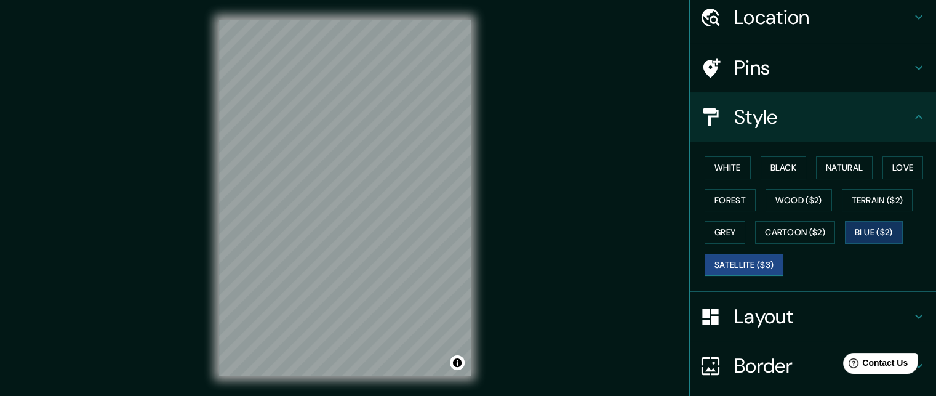
click at [758, 263] on button "Satellite ($3)" at bounding box center [744, 265] width 79 height 23
click at [883, 232] on button "Blue ($2)" at bounding box center [874, 232] width 58 height 23
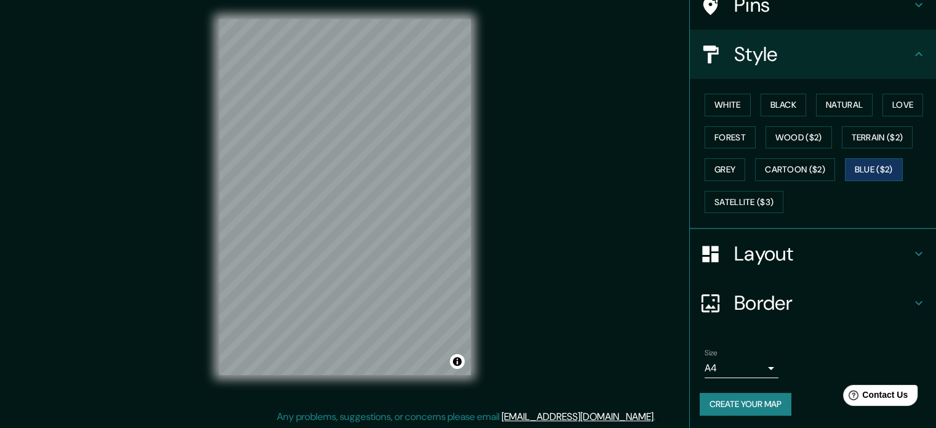
scroll to position [16, 0]
click at [725, 352] on div "Size A4 single" at bounding box center [742, 363] width 74 height 30
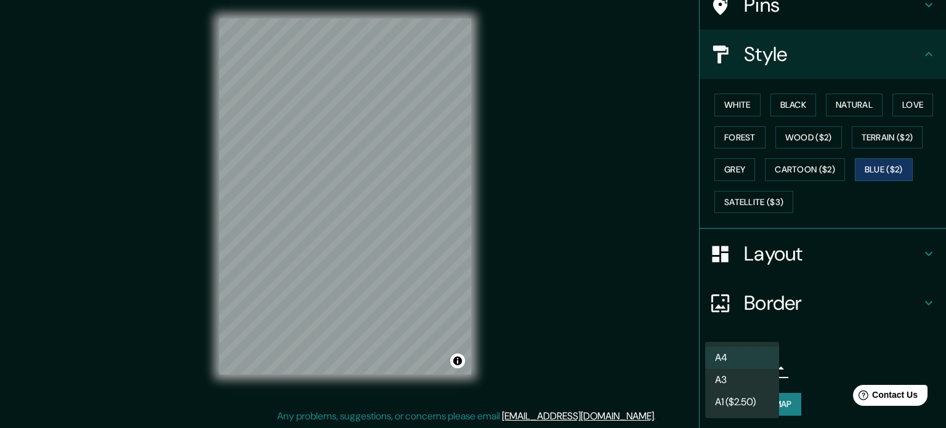
click at [725, 359] on body "Mappin Location [GEOGRAPHIC_DATA], [GEOGRAPHIC_DATA], [GEOGRAPHIC_DATA] Pins St…" at bounding box center [473, 198] width 946 height 428
click at [732, 397] on li "A1 ($2.50)" at bounding box center [742, 402] width 74 height 22
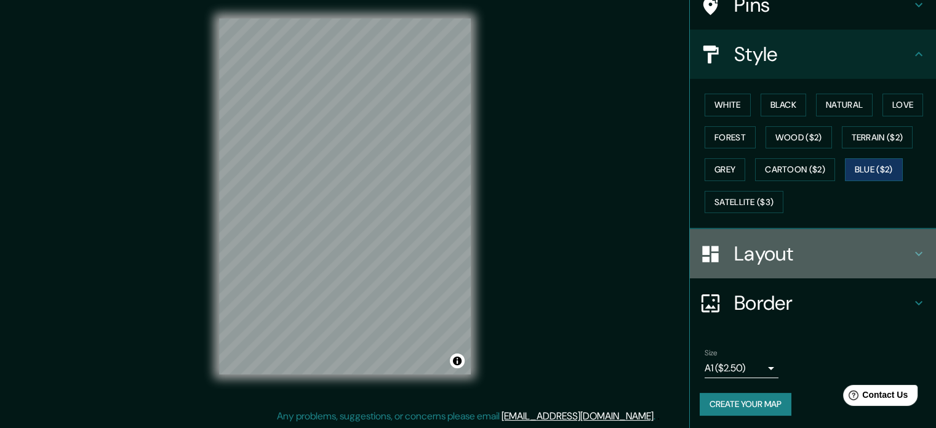
click at [868, 250] on h4 "Layout" at bounding box center [822, 253] width 177 height 25
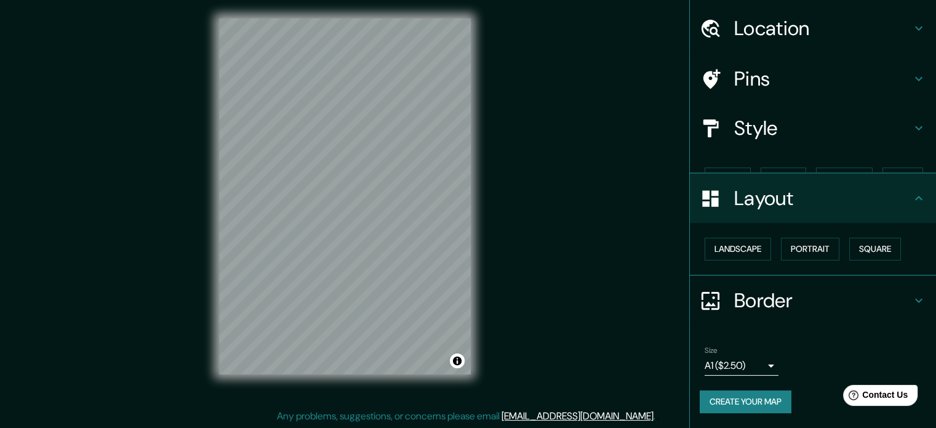
scroll to position [14, 0]
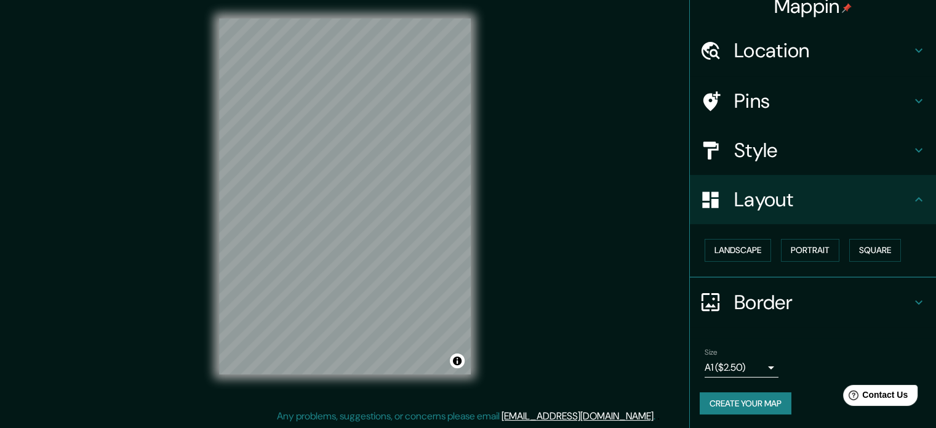
click at [862, 280] on div "Border" at bounding box center [813, 302] width 246 height 49
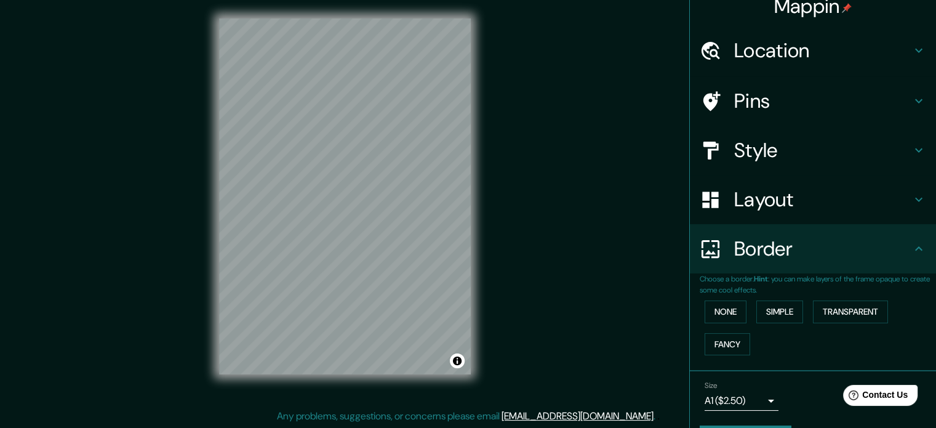
click at [804, 264] on div "Border" at bounding box center [813, 248] width 246 height 49
click at [758, 413] on div "Size A1 ($2.50) a3" at bounding box center [813, 395] width 227 height 39
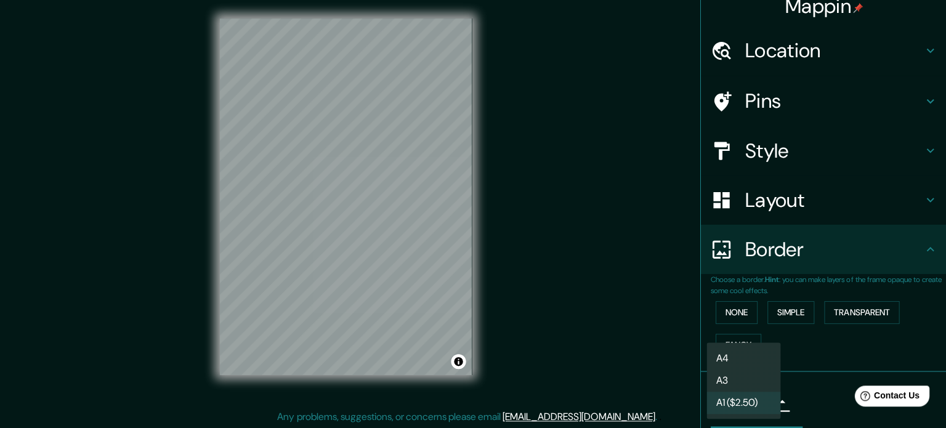
click at [756, 403] on body "Mappin Location [GEOGRAPHIC_DATA], [GEOGRAPHIC_DATA], [GEOGRAPHIC_DATA] Pins St…" at bounding box center [473, 198] width 946 height 428
click at [756, 403] on li "A1 ($2.50)" at bounding box center [742, 402] width 74 height 22
click at [750, 397] on body "Mappin Location [GEOGRAPHIC_DATA], [GEOGRAPHIC_DATA], [GEOGRAPHIC_DATA] Pins St…" at bounding box center [473, 198] width 946 height 428
click at [754, 379] on li "A3" at bounding box center [742, 380] width 74 height 22
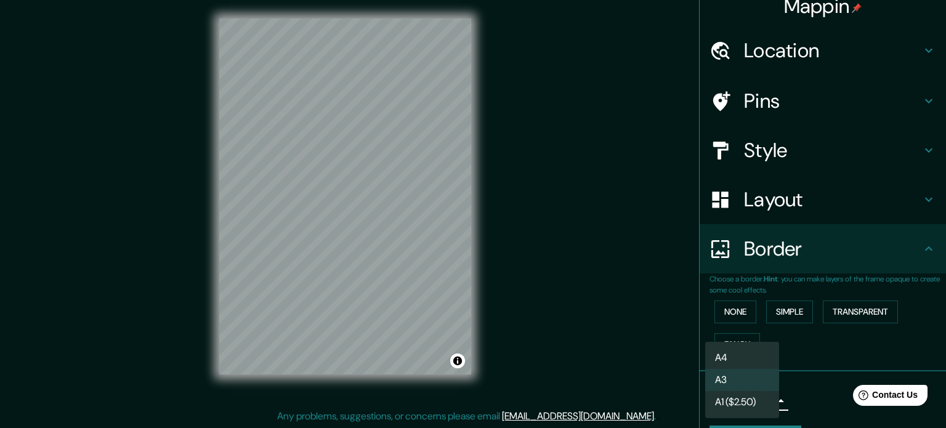
click at [741, 398] on body "Mappin Location [GEOGRAPHIC_DATA], [GEOGRAPHIC_DATA], [GEOGRAPHIC_DATA] Pins St…" at bounding box center [473, 198] width 946 height 428
click at [750, 361] on li "A4" at bounding box center [742, 358] width 74 height 22
type input "single"
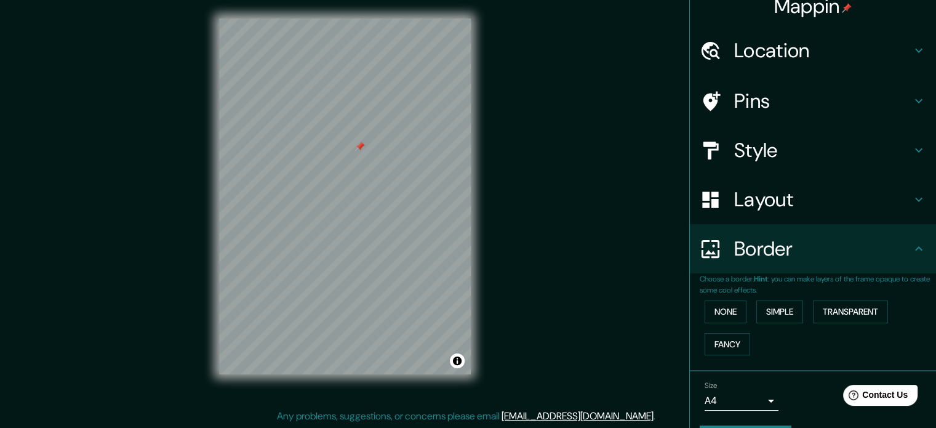
click at [358, 150] on div at bounding box center [360, 147] width 10 height 10
click at [361, 190] on div at bounding box center [360, 193] width 10 height 10
click at [367, 186] on div at bounding box center [366, 186] width 10 height 10
click at [351, 183] on div at bounding box center [350, 185] width 10 height 10
click at [360, 18] on div at bounding box center [345, 18] width 252 height 0
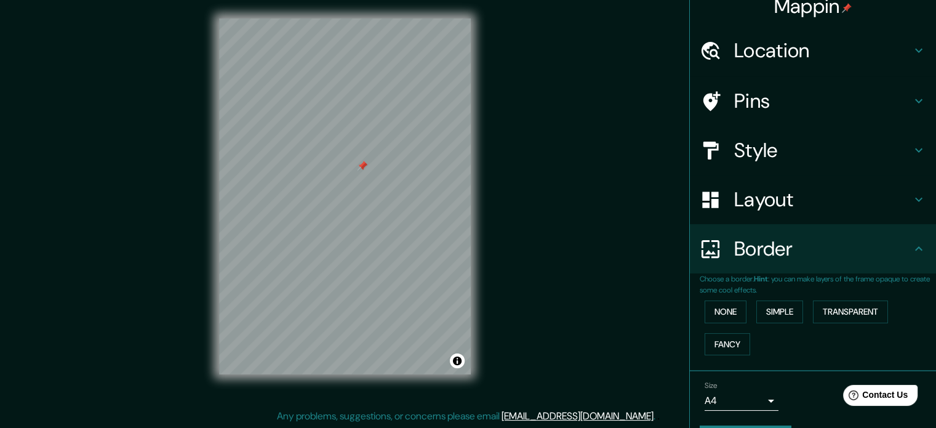
click at [357, 18] on div at bounding box center [345, 18] width 252 height 0
click at [357, 170] on div at bounding box center [362, 166] width 10 height 10
click at [371, 167] on div at bounding box center [373, 163] width 10 height 10
click at [347, 169] on div at bounding box center [351, 168] width 10 height 10
click at [375, 166] on div at bounding box center [373, 163] width 10 height 10
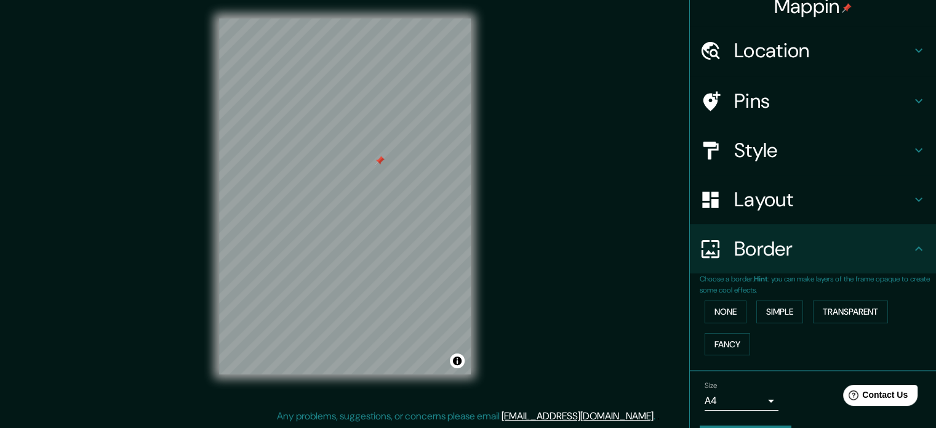
click at [376, 162] on div at bounding box center [380, 161] width 10 height 10
click at [364, 195] on div at bounding box center [369, 190] width 10 height 10
click at [372, 193] on div at bounding box center [377, 192] width 10 height 10
click at [370, 192] on div at bounding box center [369, 192] width 10 height 10
click at [342, 187] on div at bounding box center [347, 182] width 10 height 10
